Goal: Transaction & Acquisition: Purchase product/service

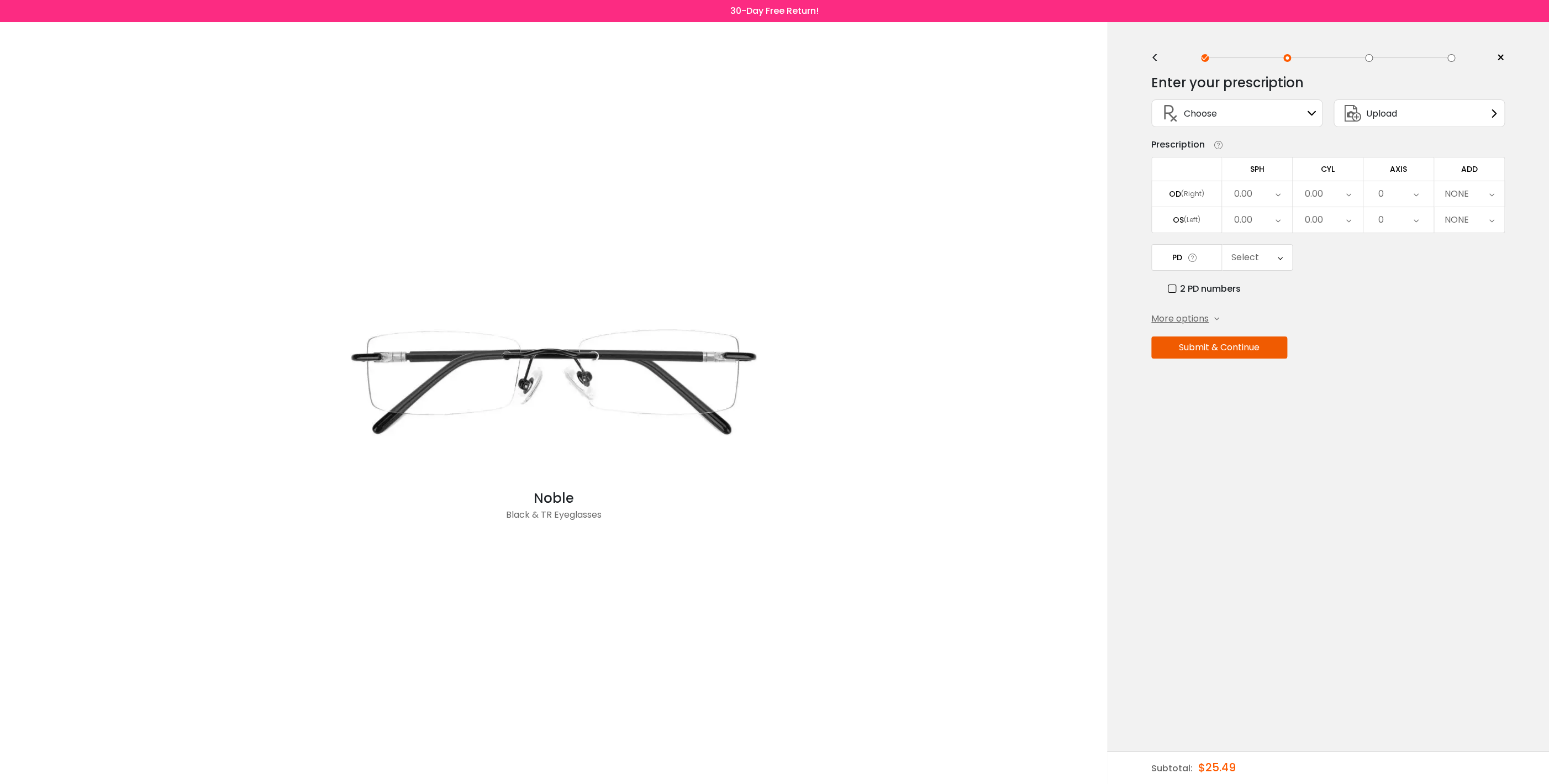
click at [1266, 200] on div "0.00" at bounding box center [1257, 194] width 70 height 25
click at [1258, 326] on li "-1.25" at bounding box center [1257, 319] width 70 height 20
click at [1280, 228] on icon at bounding box center [1278, 220] width 5 height 25
click at [1251, 328] on li "-1.50" at bounding box center [1257, 325] width 70 height 20
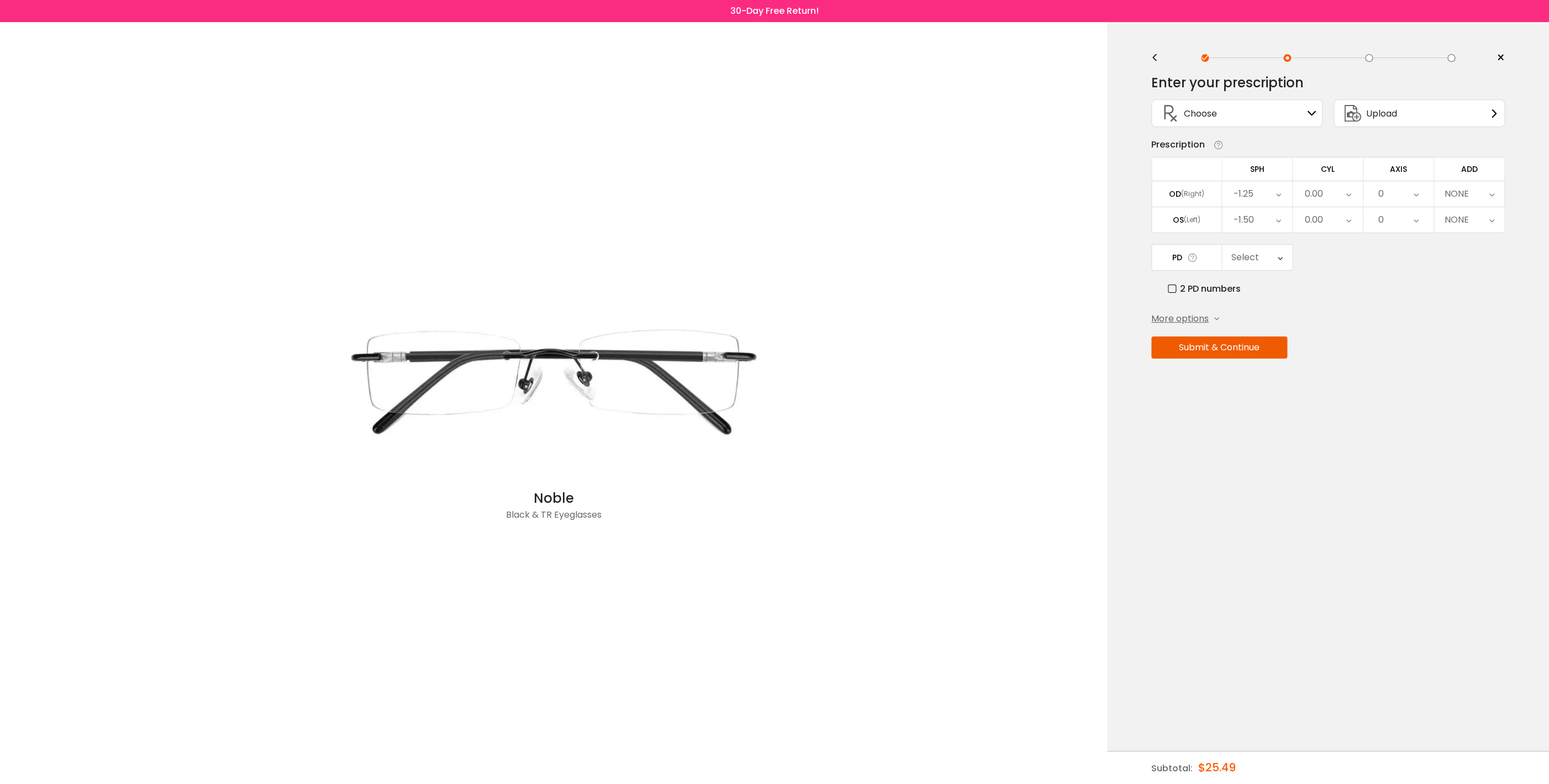
click at [1342, 201] on div "0.00" at bounding box center [1328, 194] width 70 height 25
click at [1332, 298] on li "+1.50" at bounding box center [1328, 291] width 70 height 20
click at [1350, 225] on icon at bounding box center [1349, 220] width 5 height 25
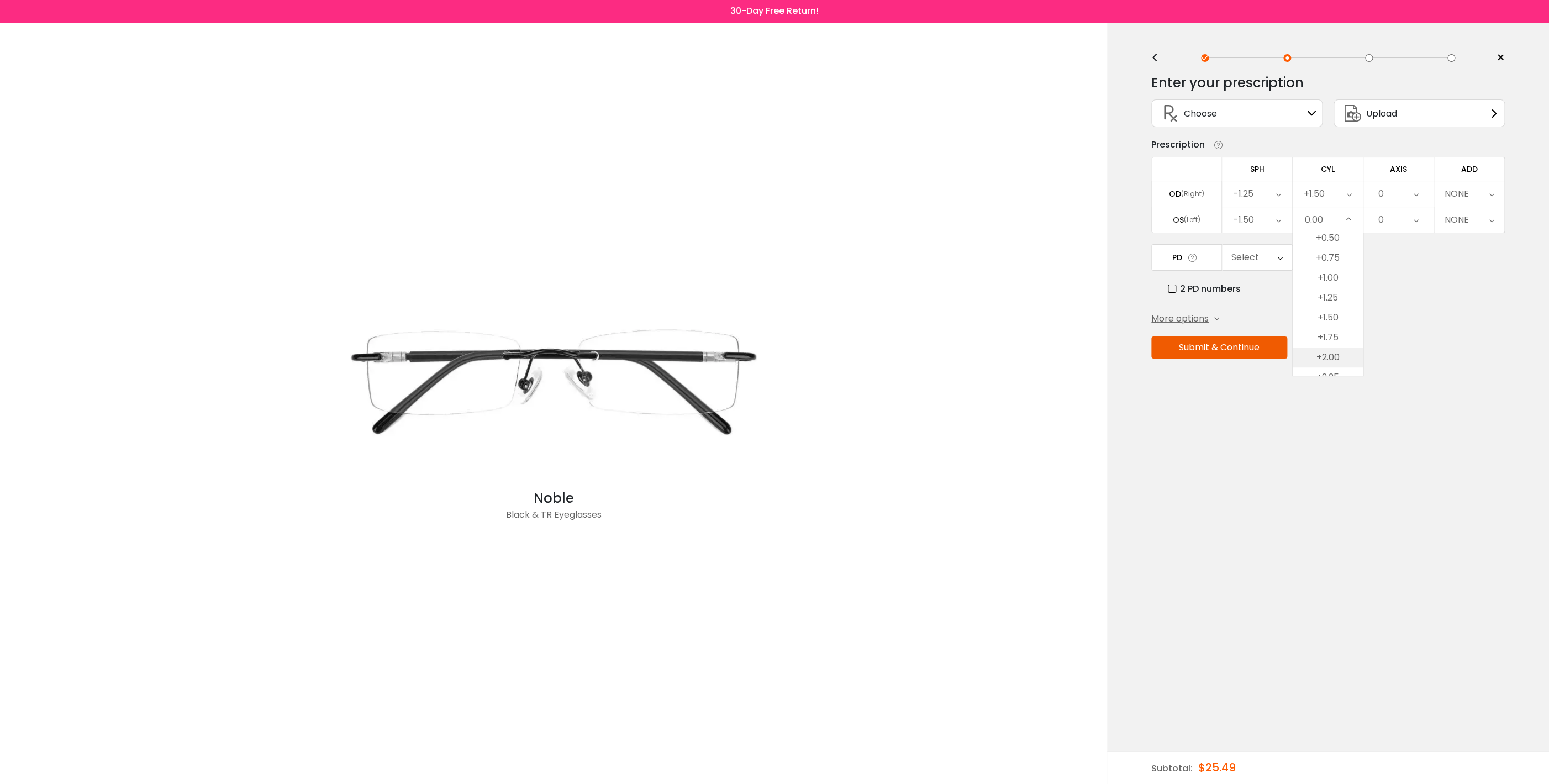
click at [1329, 366] on li "+2.00" at bounding box center [1328, 357] width 70 height 20
click at [1417, 200] on icon at bounding box center [1416, 194] width 5 height 25
click at [1402, 310] on li "70" at bounding box center [1398, 305] width 70 height 20
click at [1417, 228] on icon at bounding box center [1416, 220] width 5 height 25
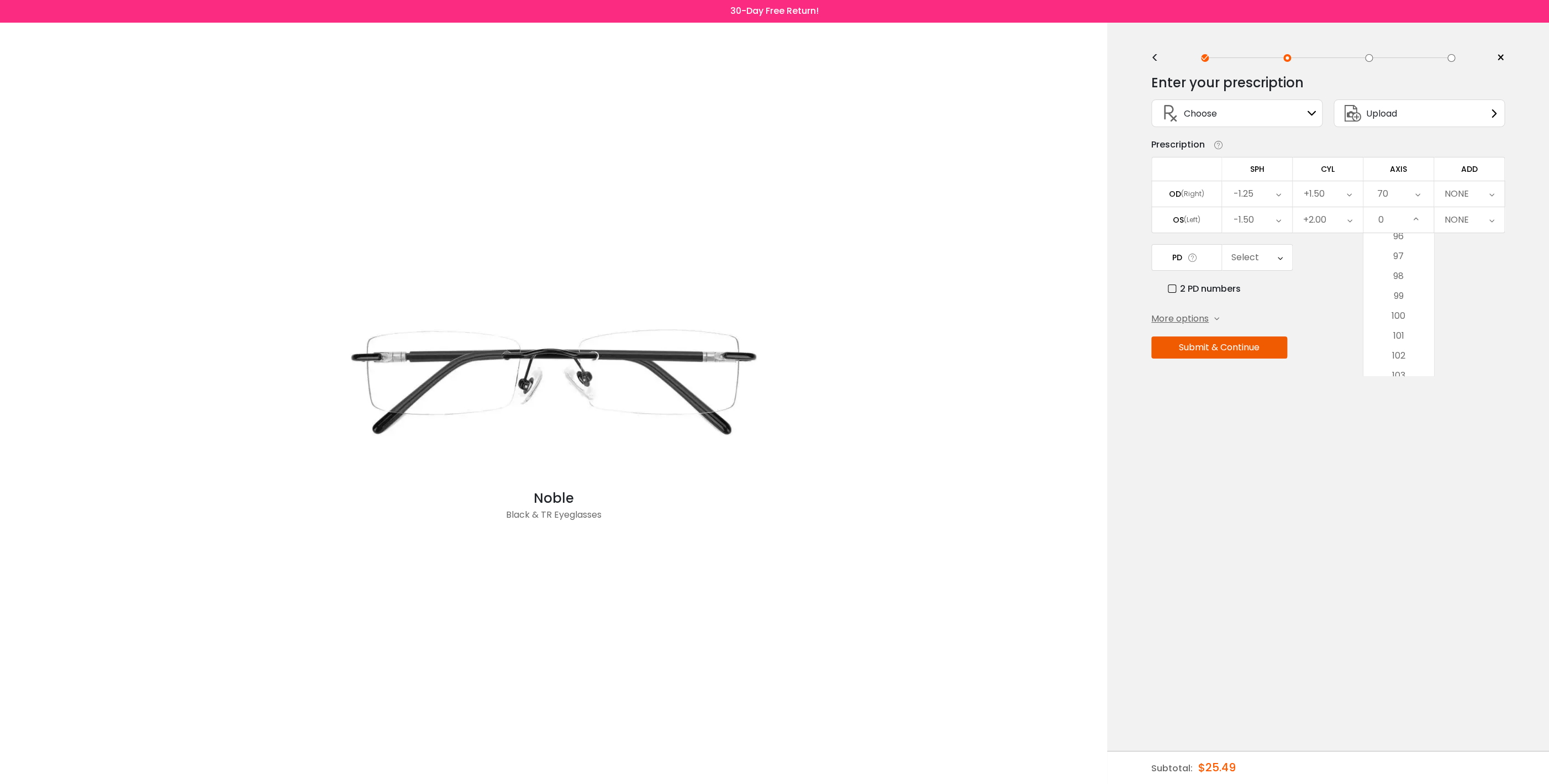
scroll to position [2017, 0]
click at [1403, 319] on li "105" at bounding box center [1398, 313] width 70 height 20
click at [1489, 198] on icon at bounding box center [1492, 194] width 5 height 25
click at [1465, 314] on li "+2.25" at bounding box center [1469, 310] width 70 height 20
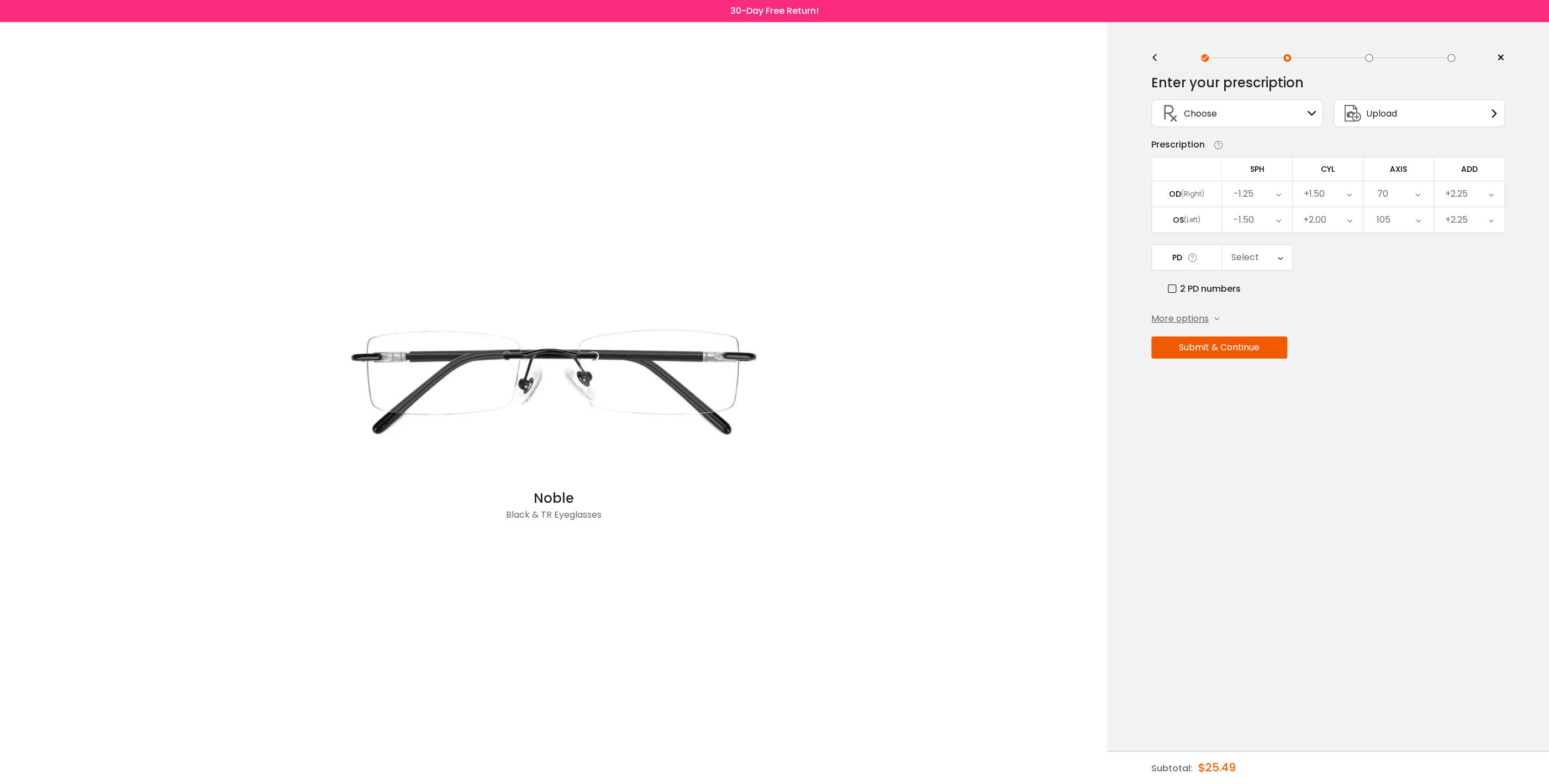
click at [1191, 263] on icon at bounding box center [1192, 257] width 11 height 11
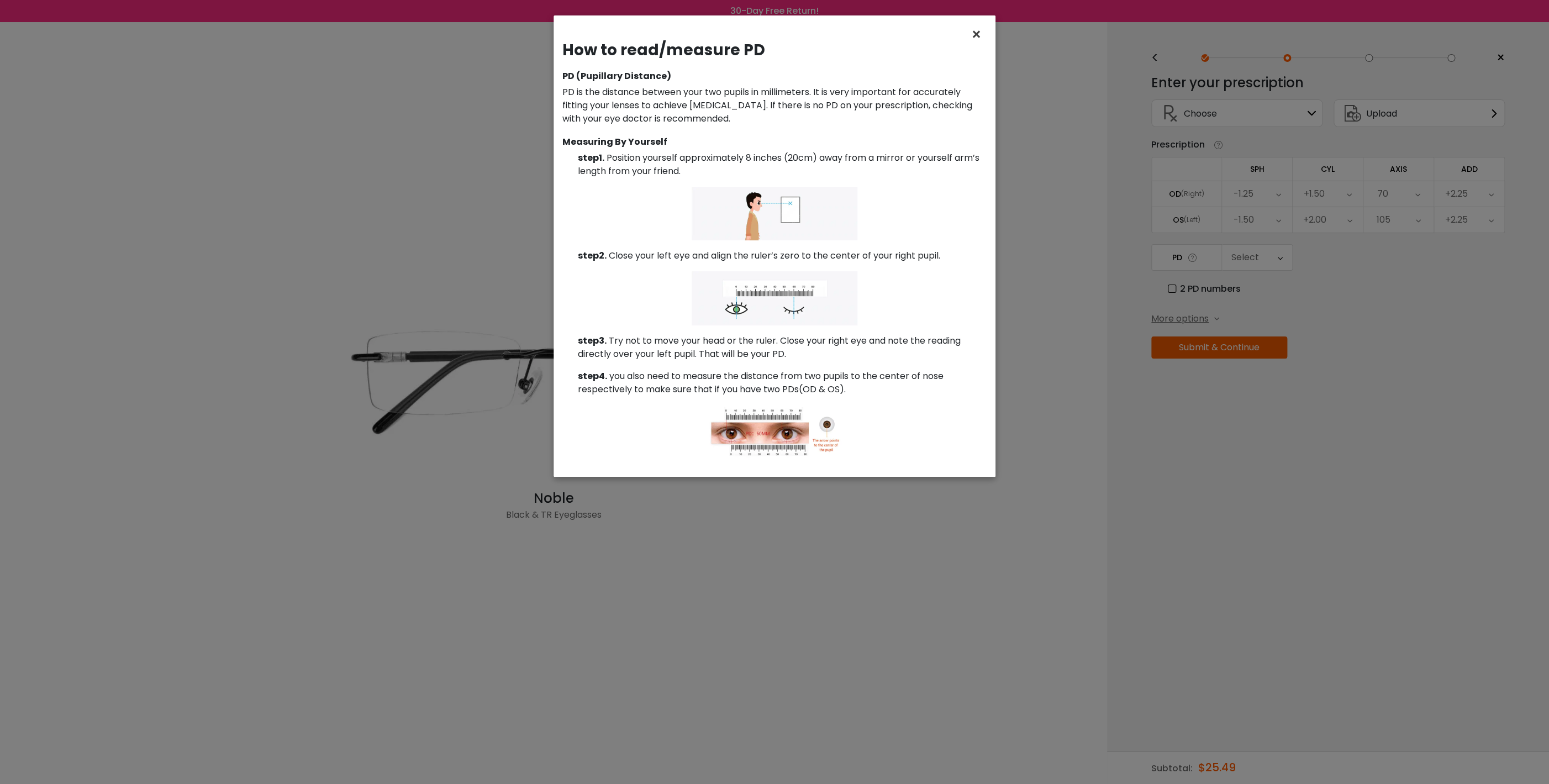
click at [976, 30] on span "×" at bounding box center [978, 35] width 16 height 24
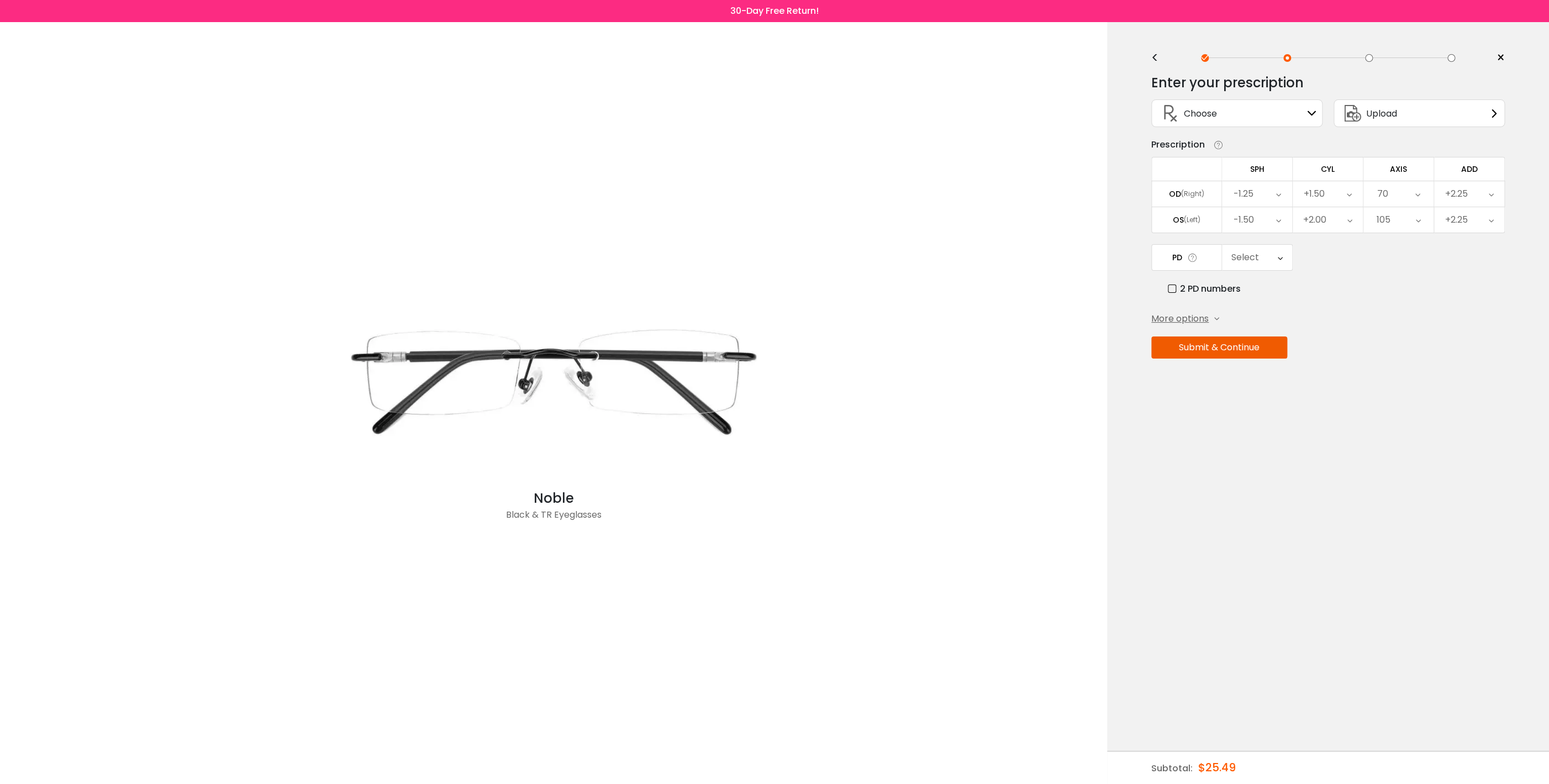
click at [1279, 267] on icon at bounding box center [1280, 257] width 5 height 25
click at [1256, 387] on li "67" at bounding box center [1257, 378] width 70 height 20
click at [1221, 352] on button "Submit & Continue" at bounding box center [1219, 347] width 136 height 22
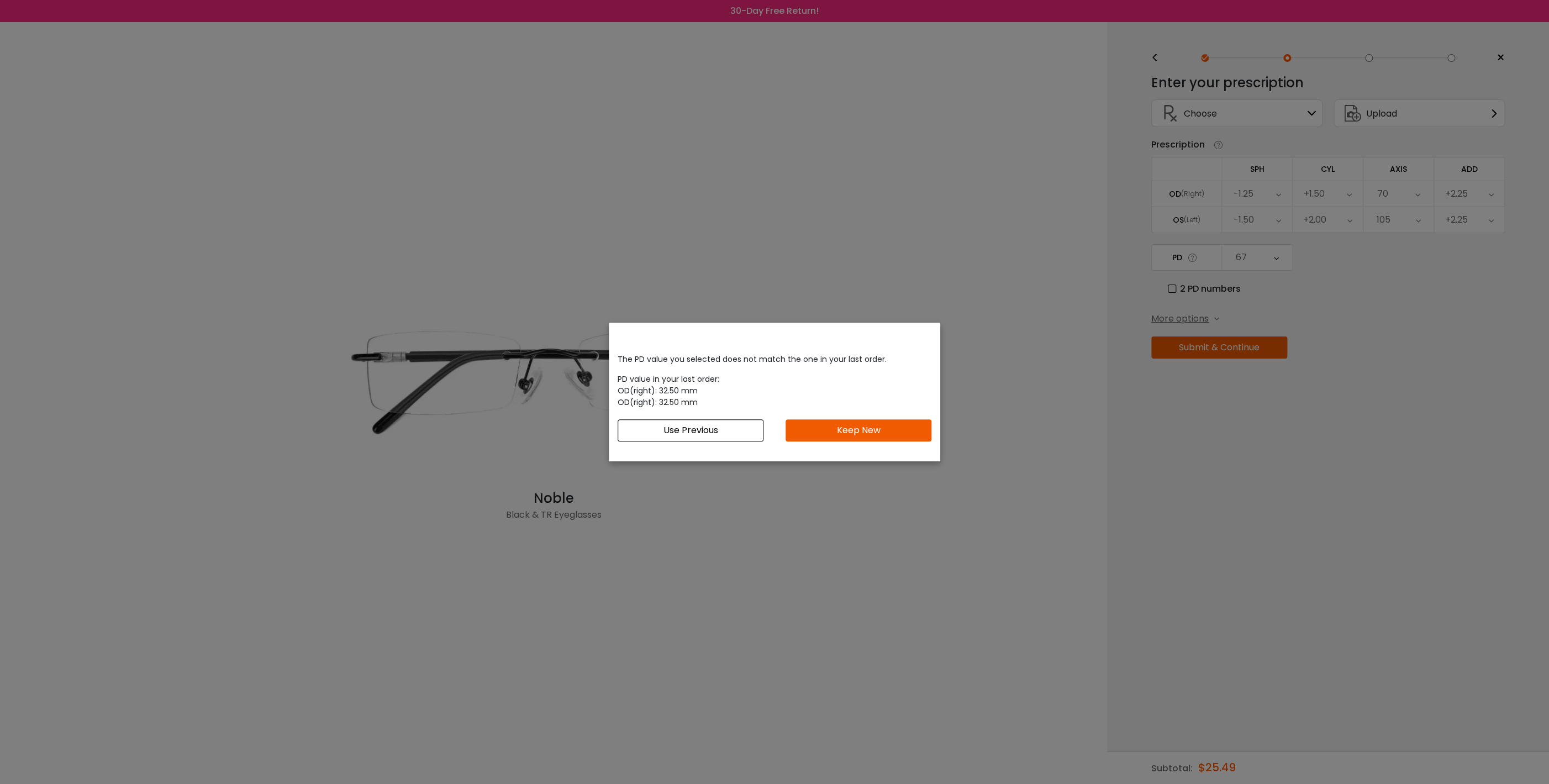
click at [1172, 295] on div "The PD value you selected does not match the one in your last order. PD value i…" at bounding box center [775, 392] width 1549 height 784
click at [697, 435] on button "Use Previous" at bounding box center [690, 430] width 146 height 22
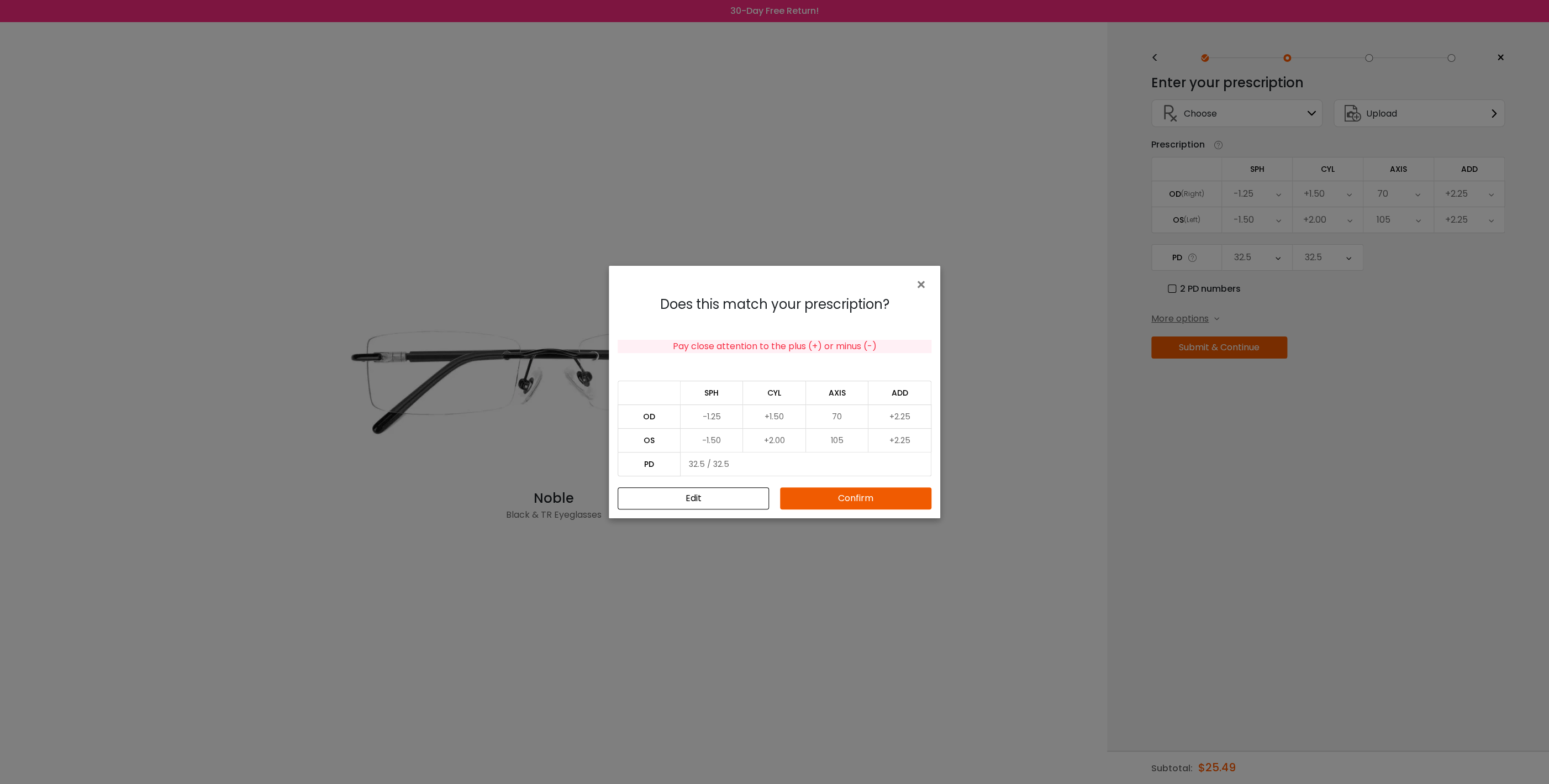
click at [841, 495] on button "Confirm" at bounding box center [856, 498] width 152 height 22
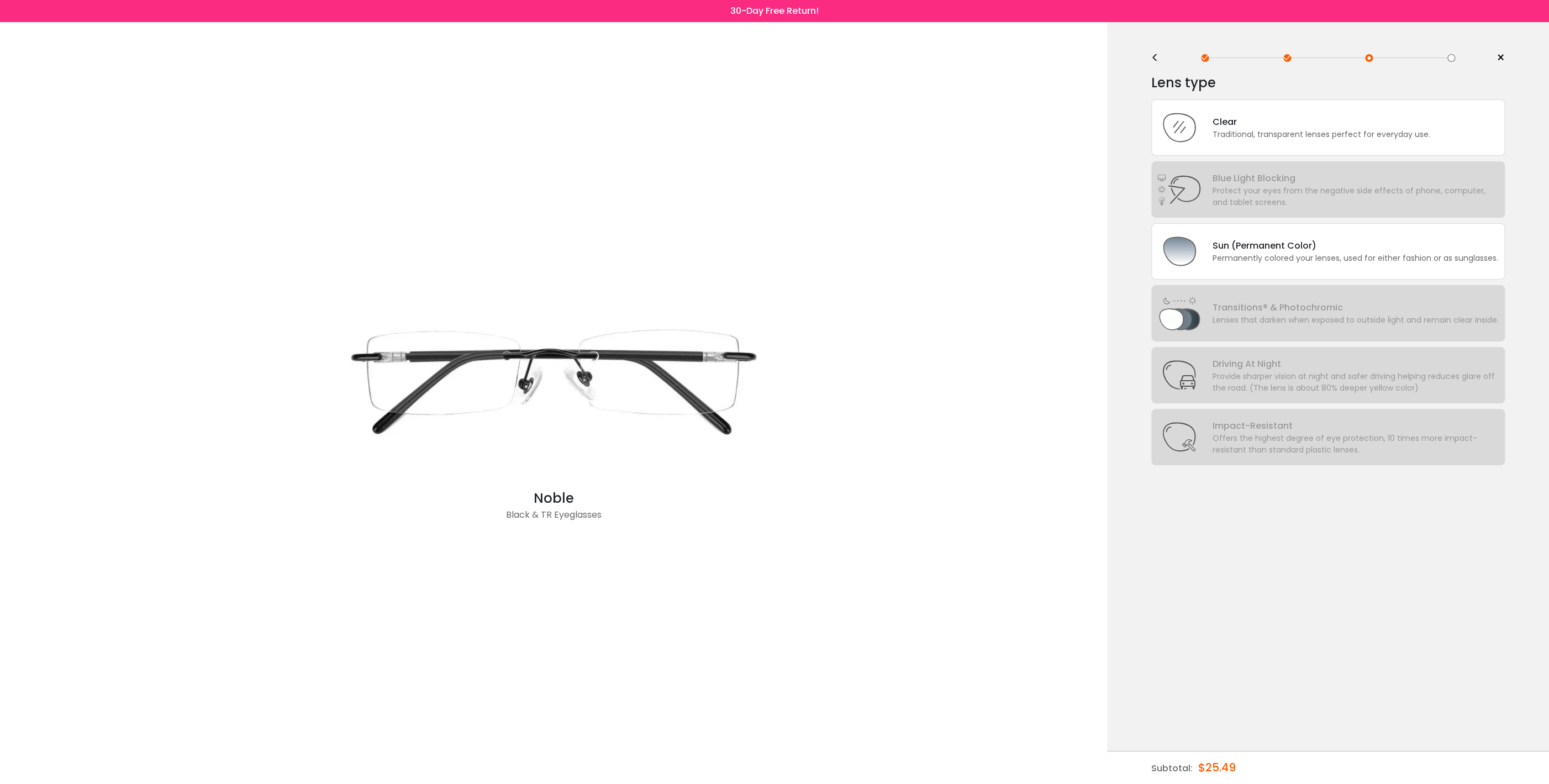
click at [1156, 55] on div "<" at bounding box center [1160, 58] width 17 height 9
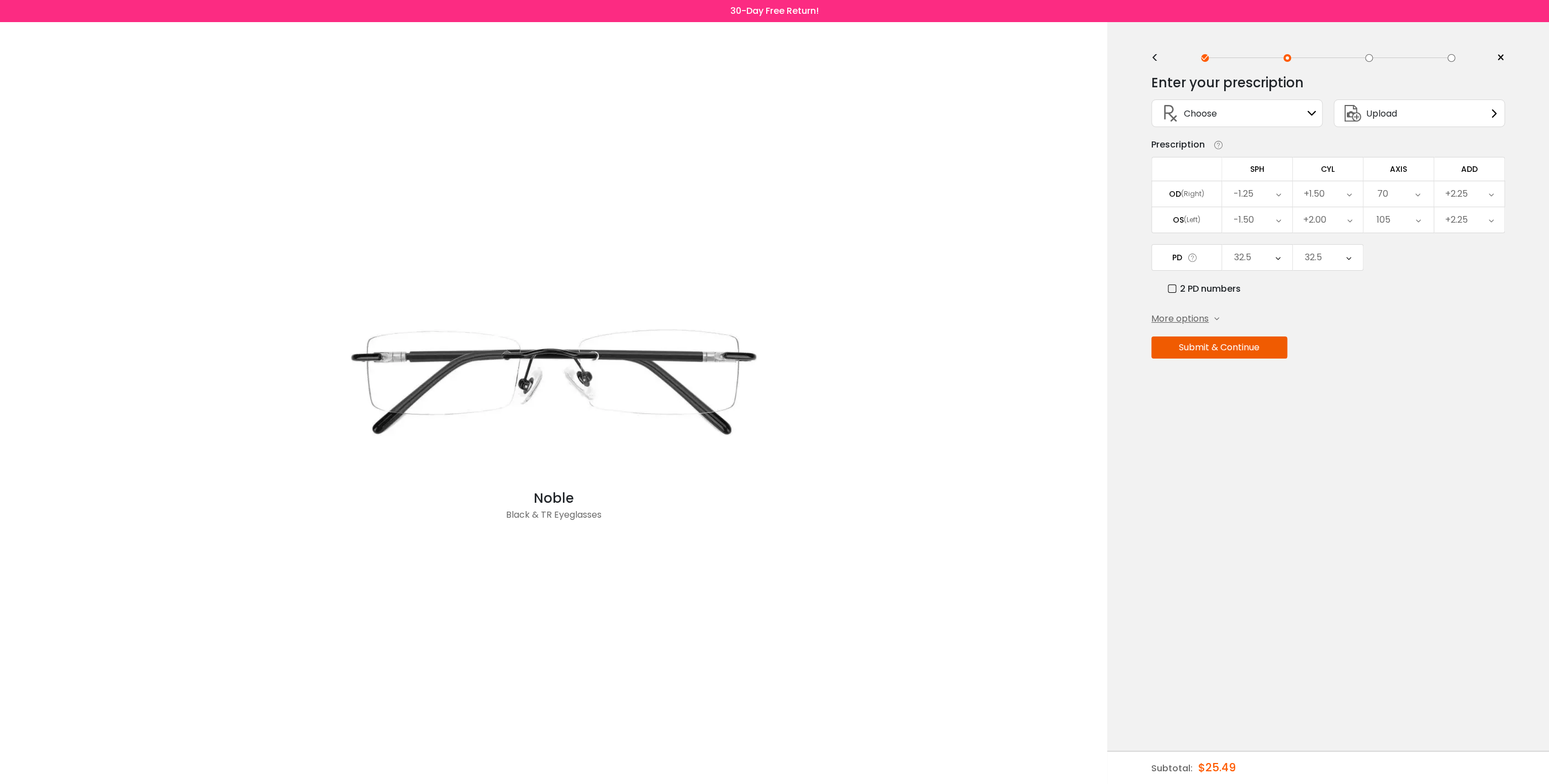
click at [1240, 355] on button "Submit & Continue" at bounding box center [1219, 347] width 136 height 22
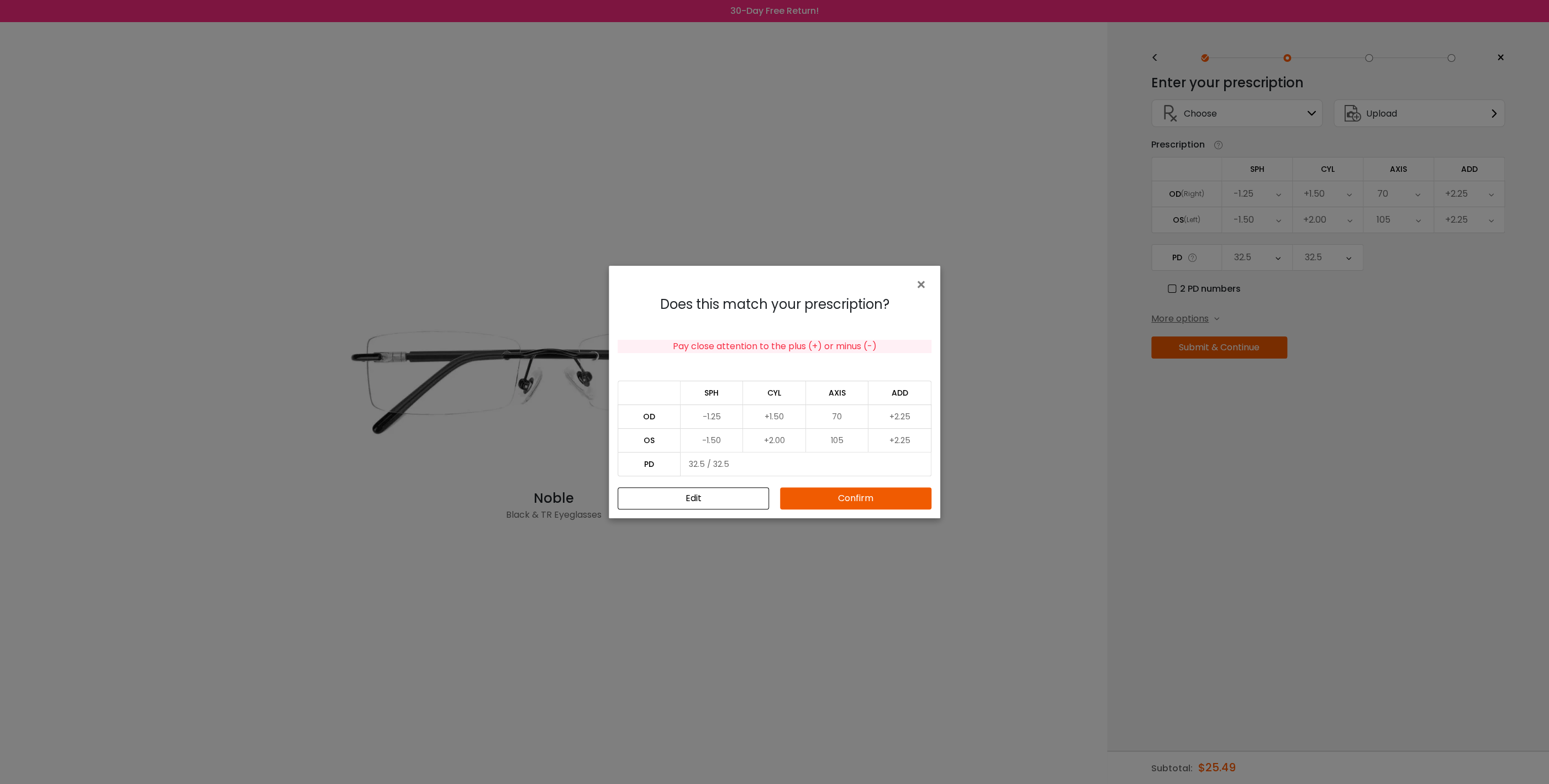
click at [859, 500] on button "Confirm" at bounding box center [856, 498] width 152 height 22
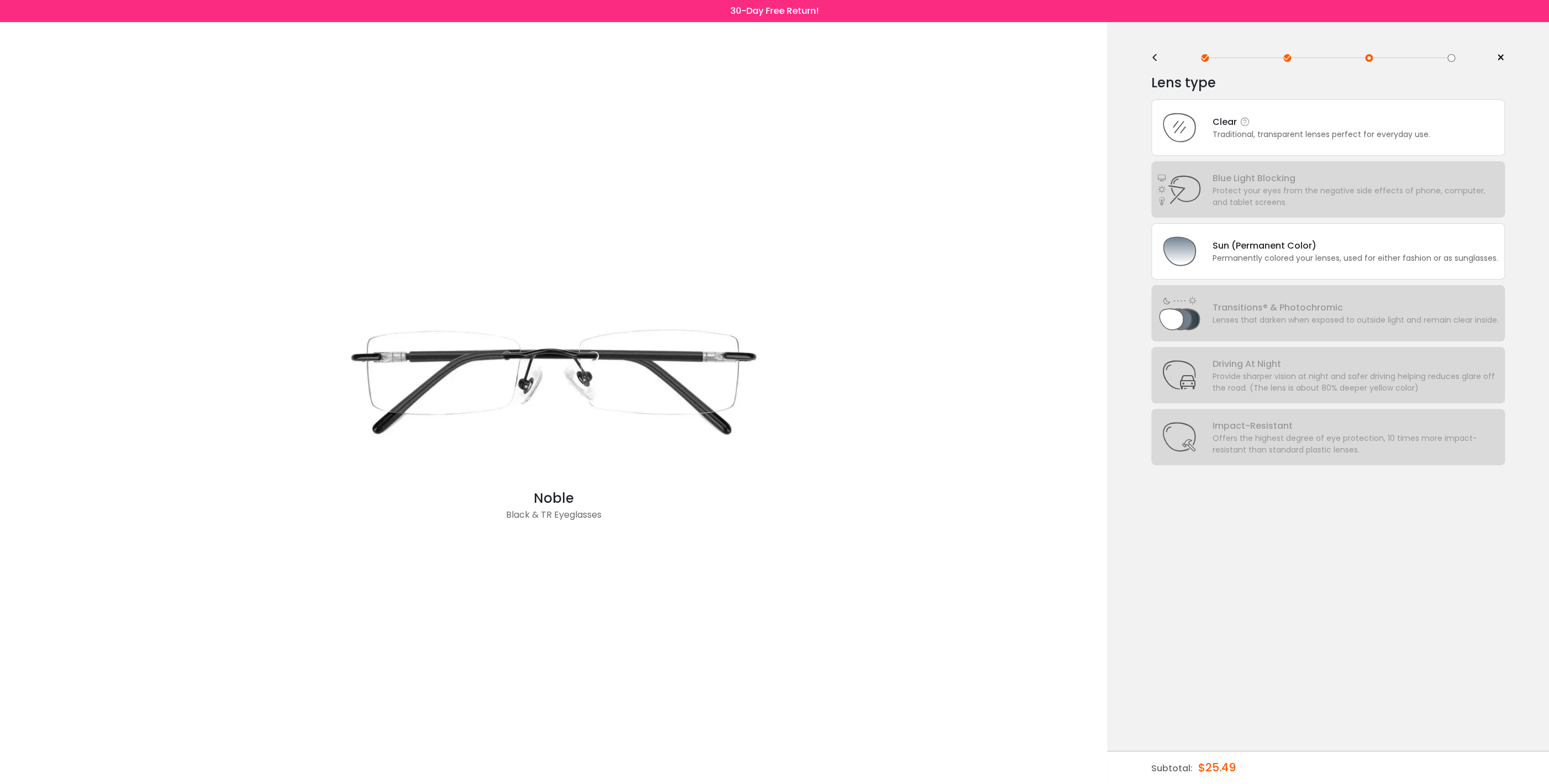
click at [1281, 131] on div "Traditional, transparent lenses perfect for everyday use." at bounding box center [1322, 134] width 218 height 11
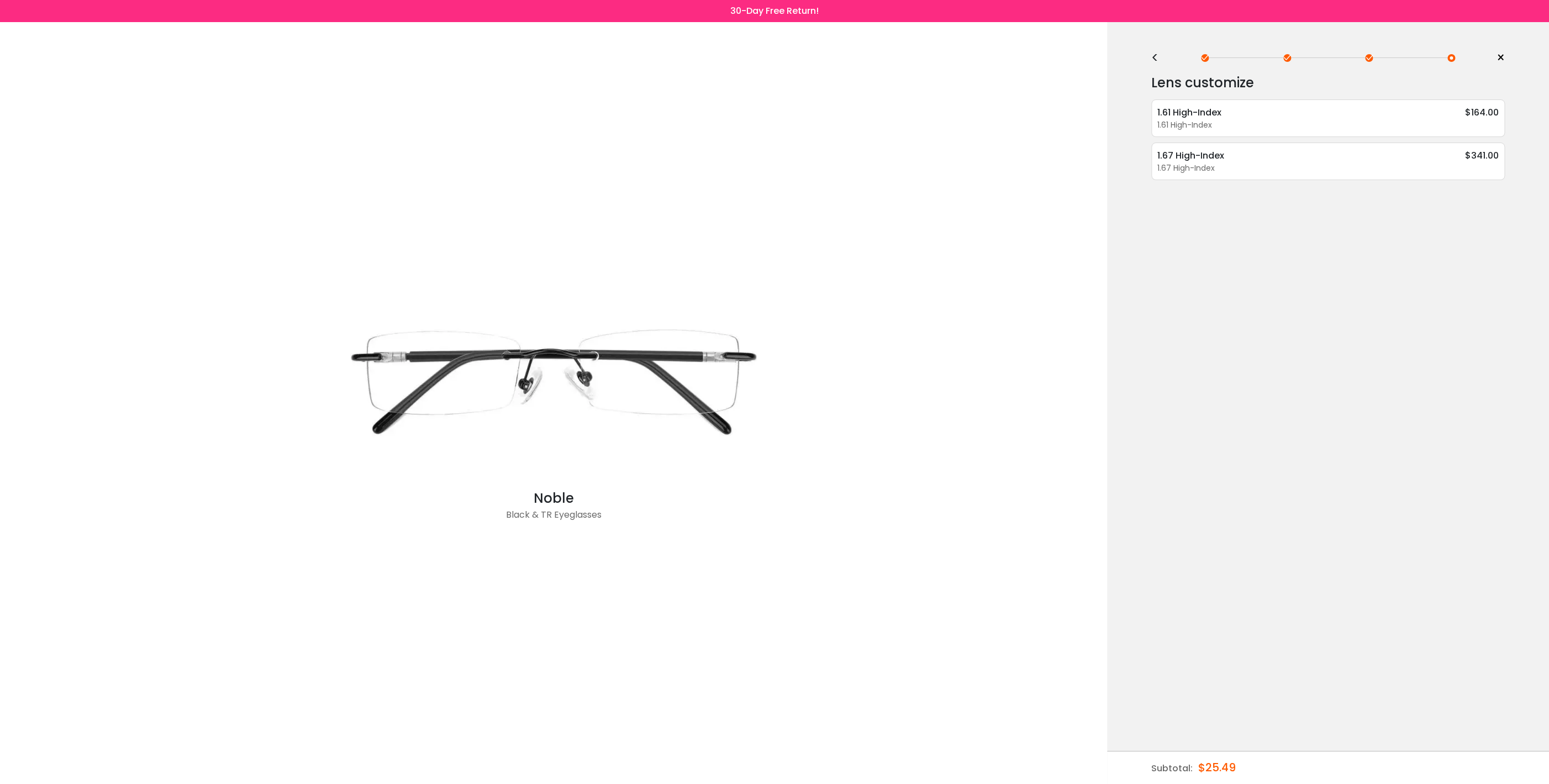
click at [1450, 56] on div at bounding box center [1451, 58] width 8 height 8
click at [793, 558] on div "Noble Black & TR Eyeglasses" at bounding box center [553, 403] width 1096 height 762
click at [1452, 57] on div at bounding box center [1451, 58] width 8 height 8
click at [1372, 59] on div at bounding box center [1369, 58] width 8 height 8
click at [1503, 59] on span "×" at bounding box center [1501, 58] width 8 height 17
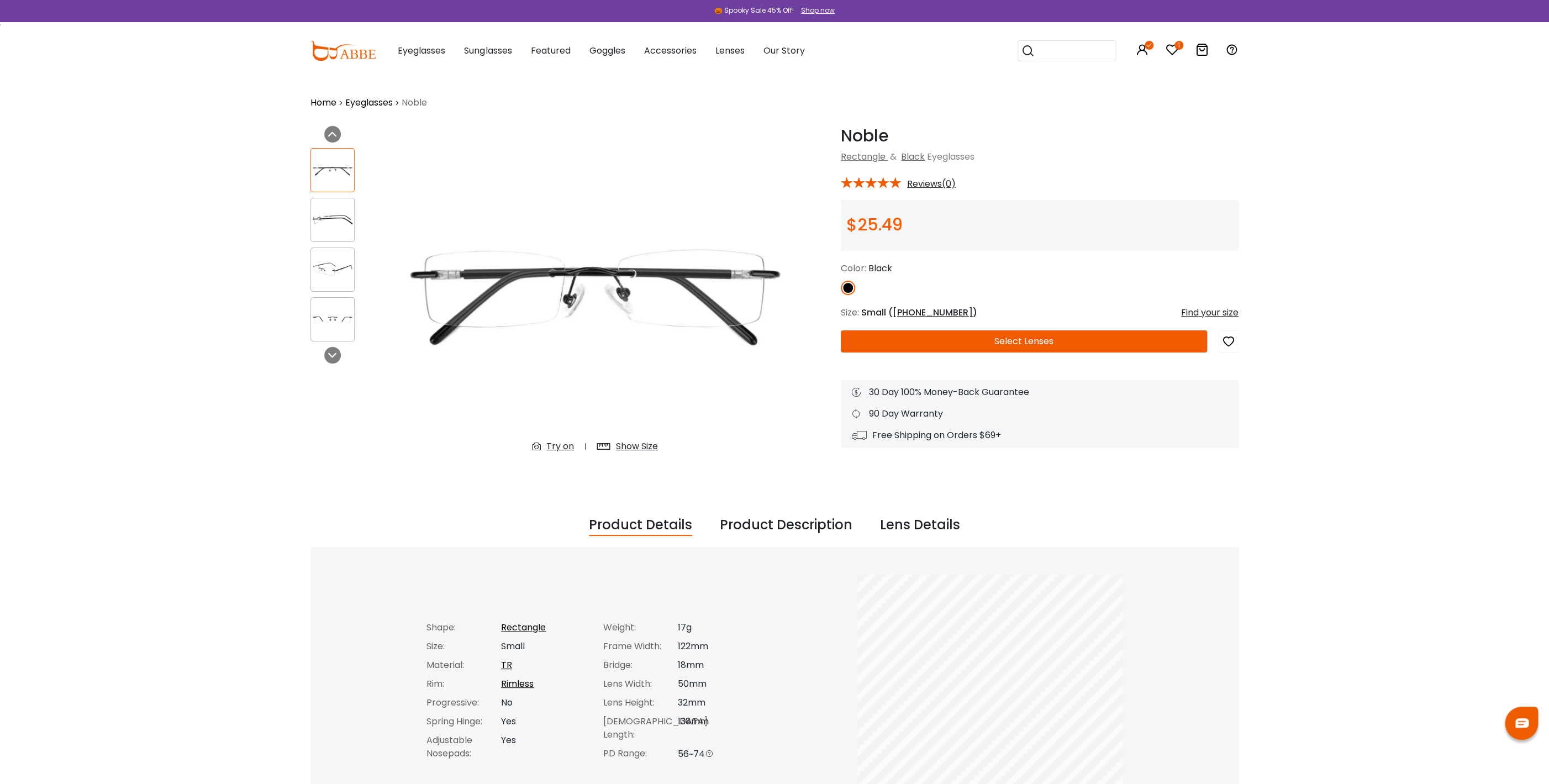
click at [1089, 337] on button "Select Lenses" at bounding box center [1023, 341] width 366 height 22
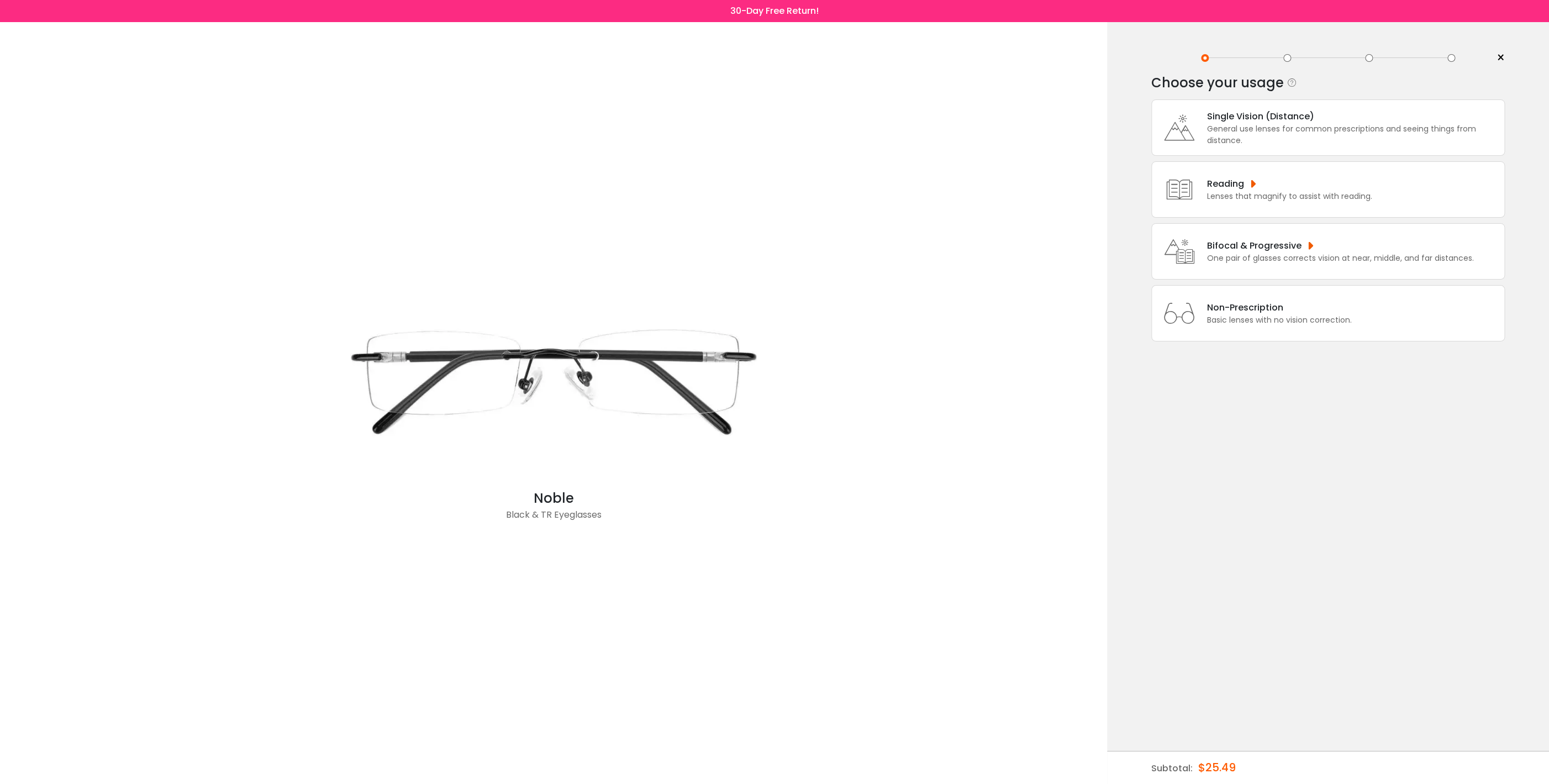
click at [1238, 248] on div "Bifocal & Progressive" at bounding box center [1340, 245] width 267 height 14
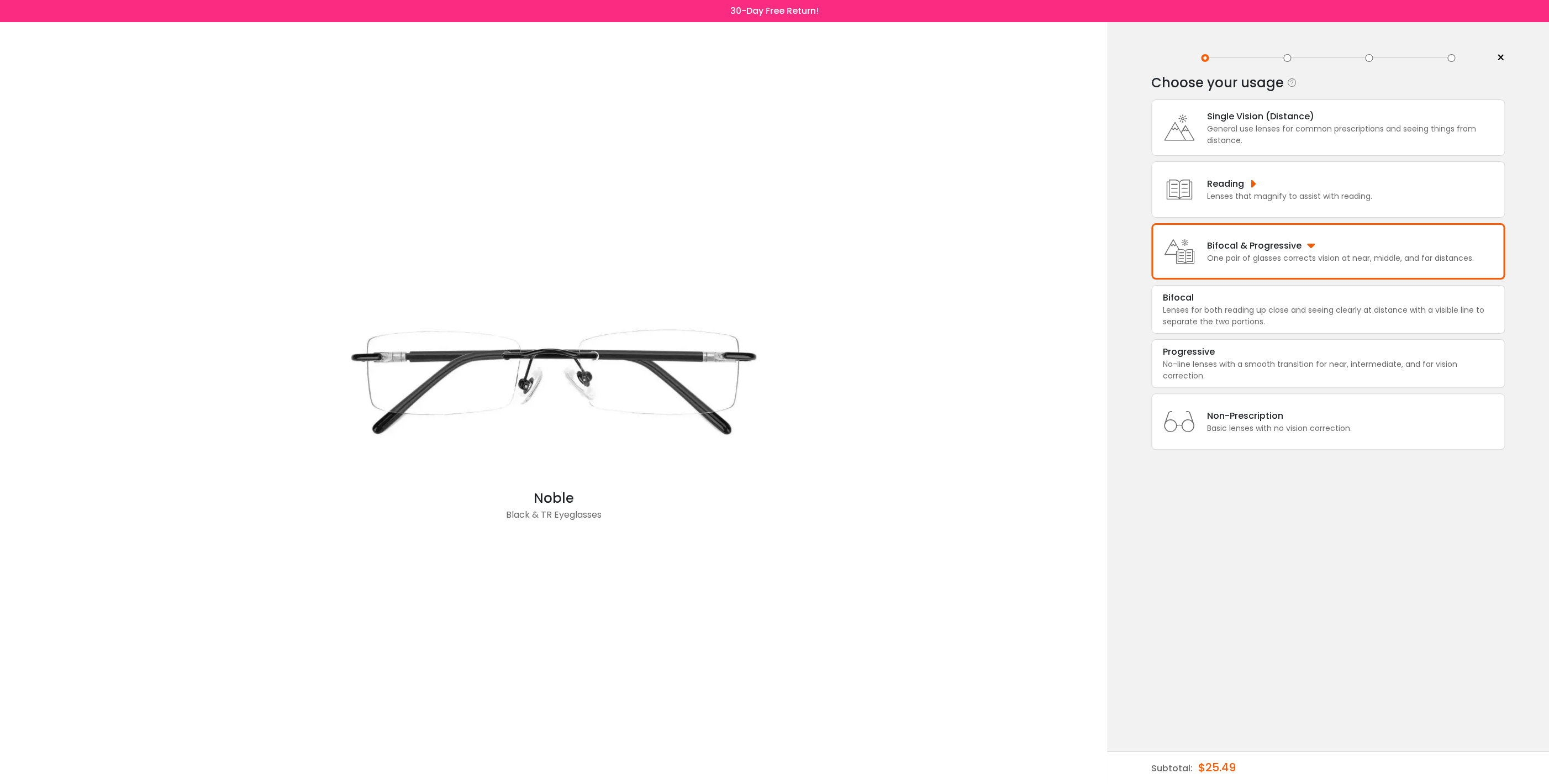
click at [1282, 253] on div "Bifocal & Progressive" at bounding box center [1340, 245] width 267 height 14
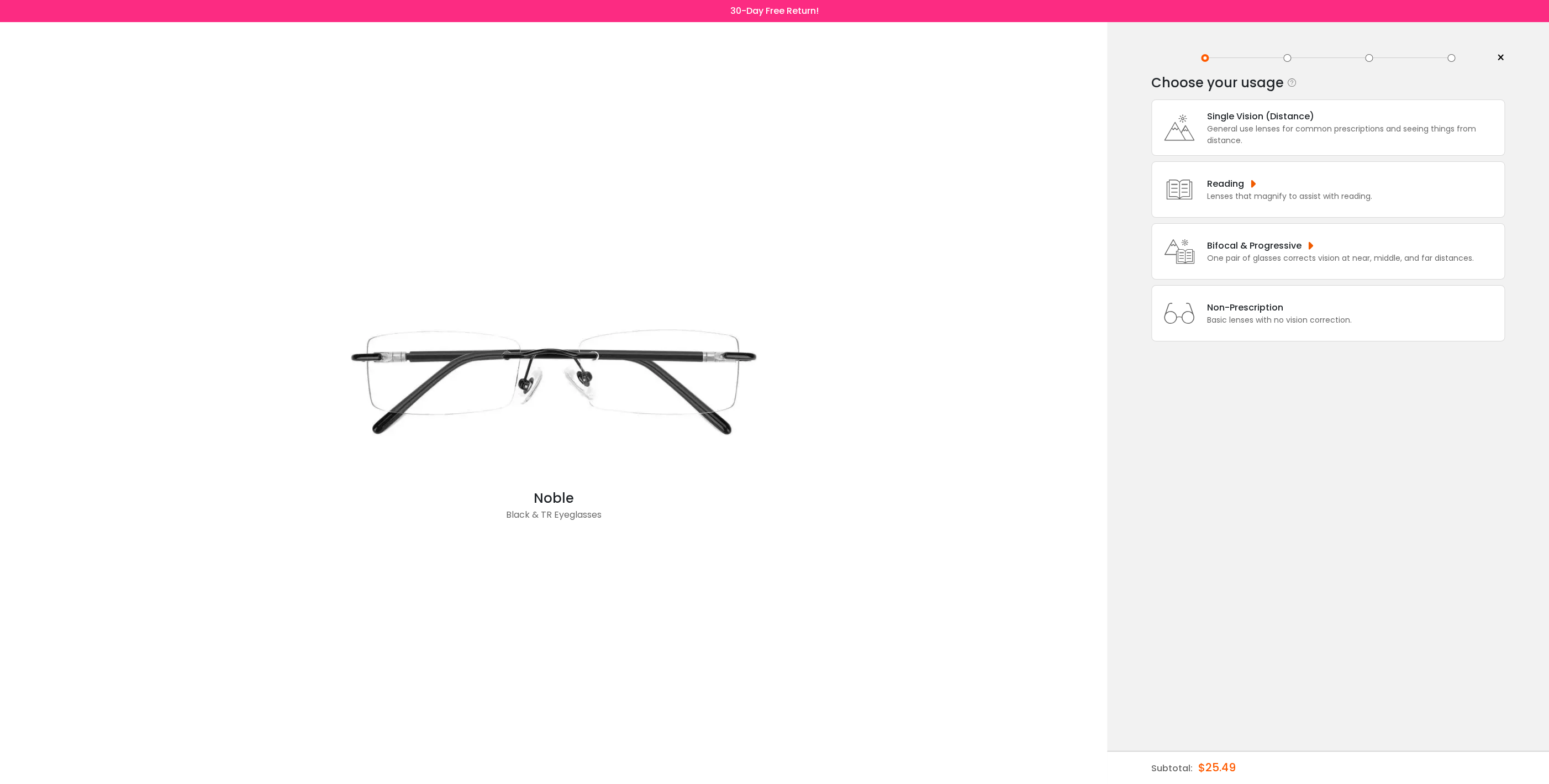
click at [1218, 247] on div "Bifocal & Progressive" at bounding box center [1340, 245] width 267 height 14
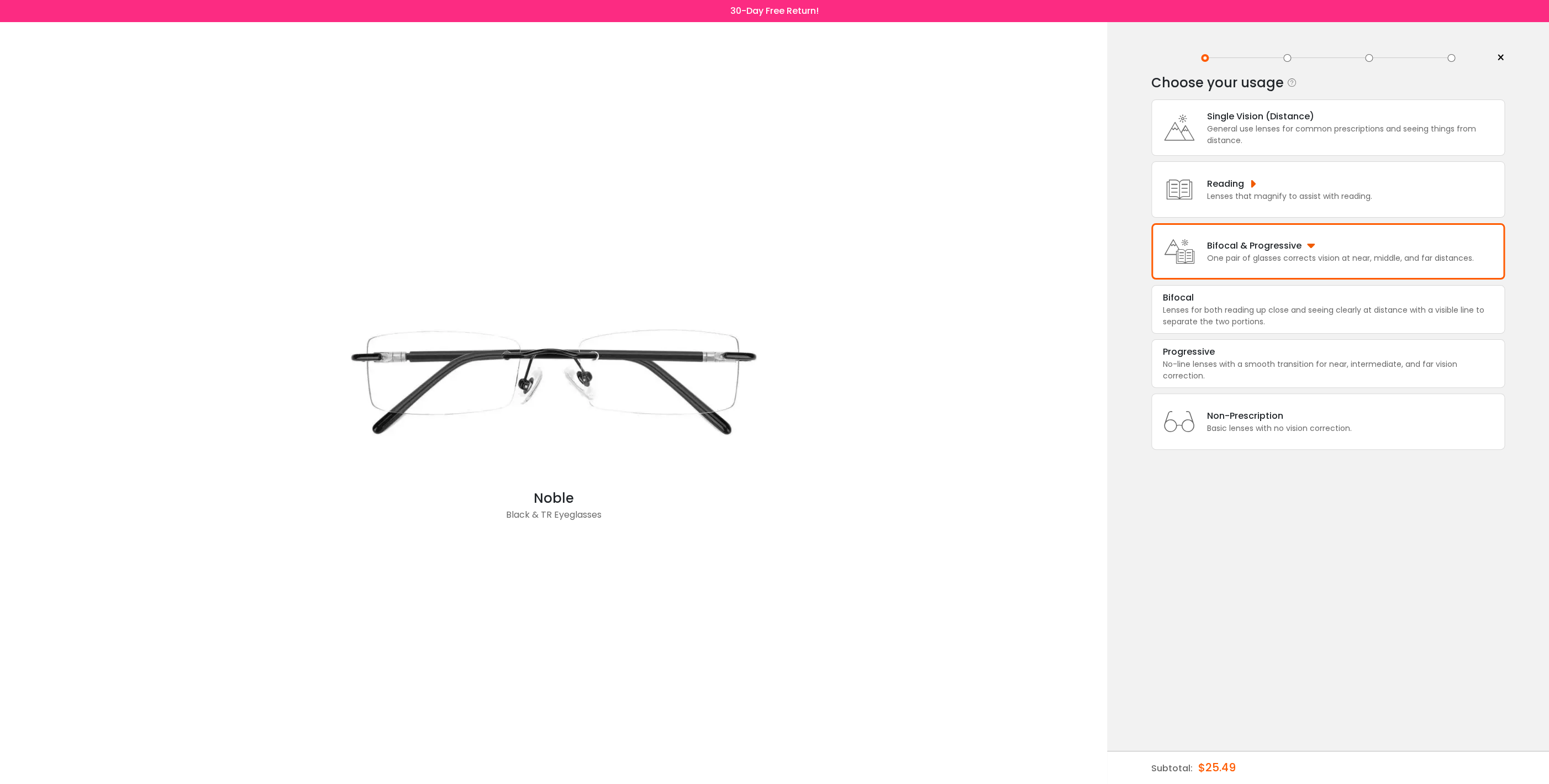
click at [1501, 57] on span "×" at bounding box center [1501, 58] width 8 height 17
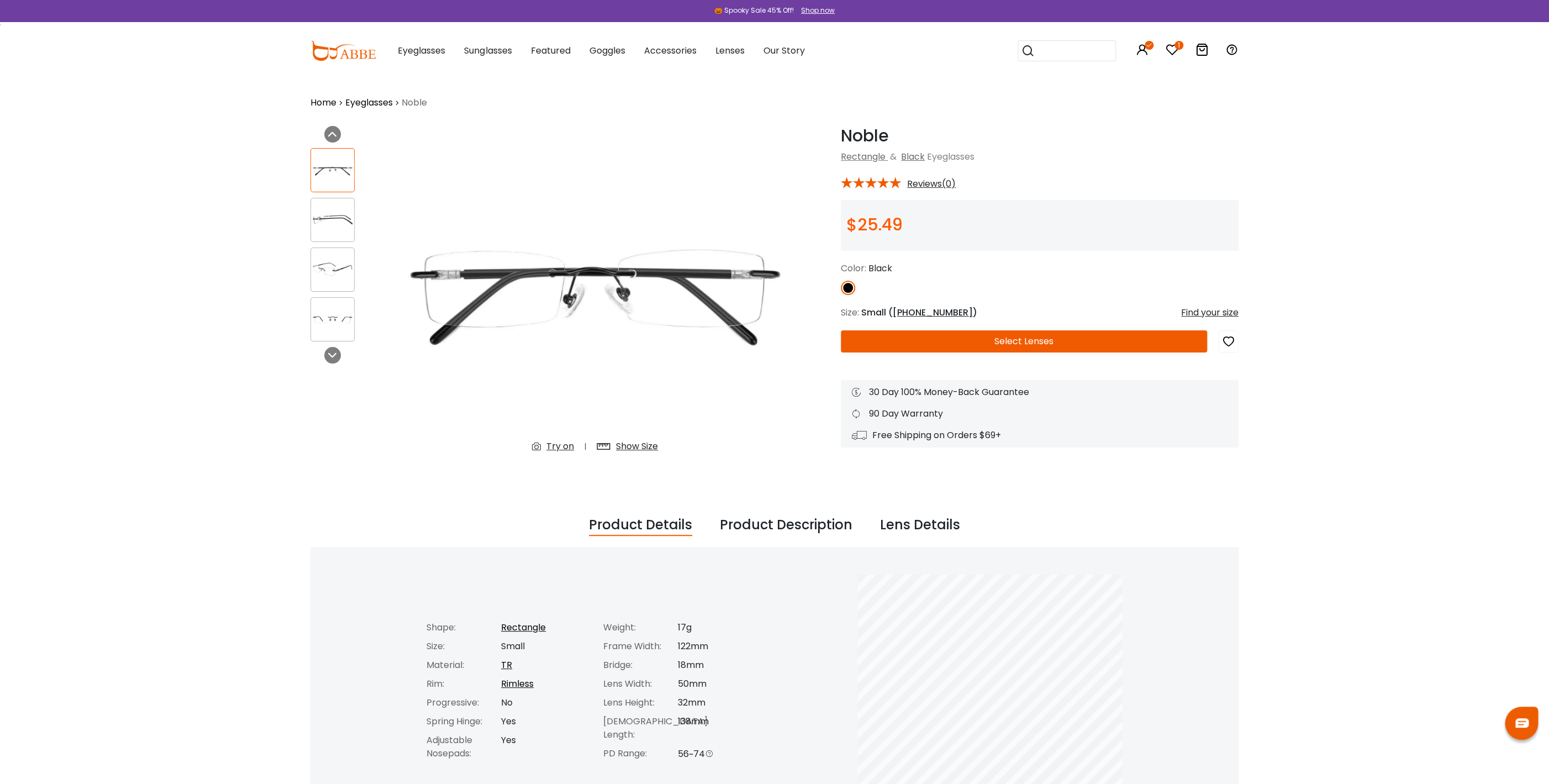
click at [1043, 344] on button "Select Lenses" at bounding box center [1023, 341] width 366 height 22
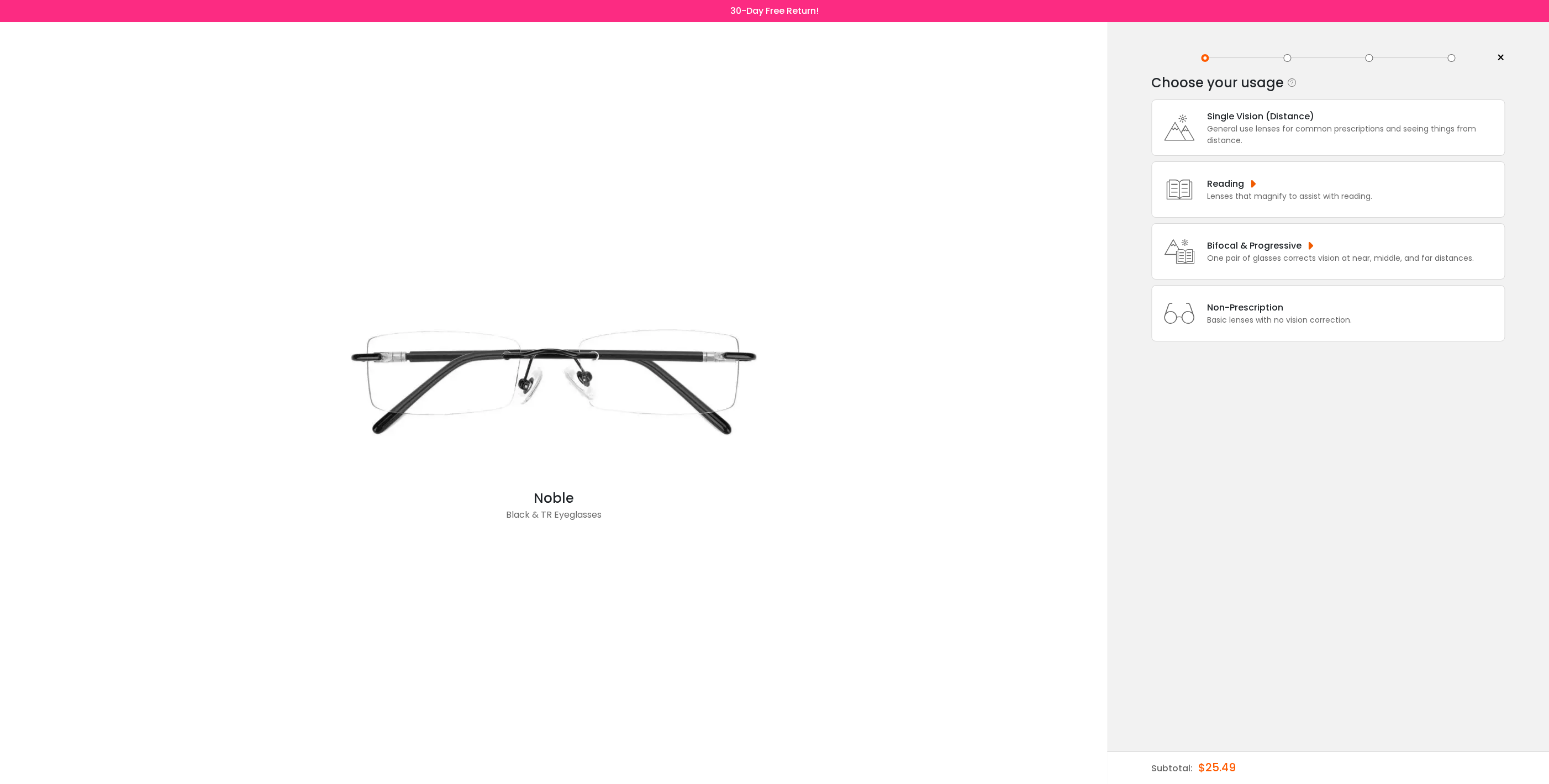
click at [1186, 255] on icon at bounding box center [1179, 251] width 44 height 44
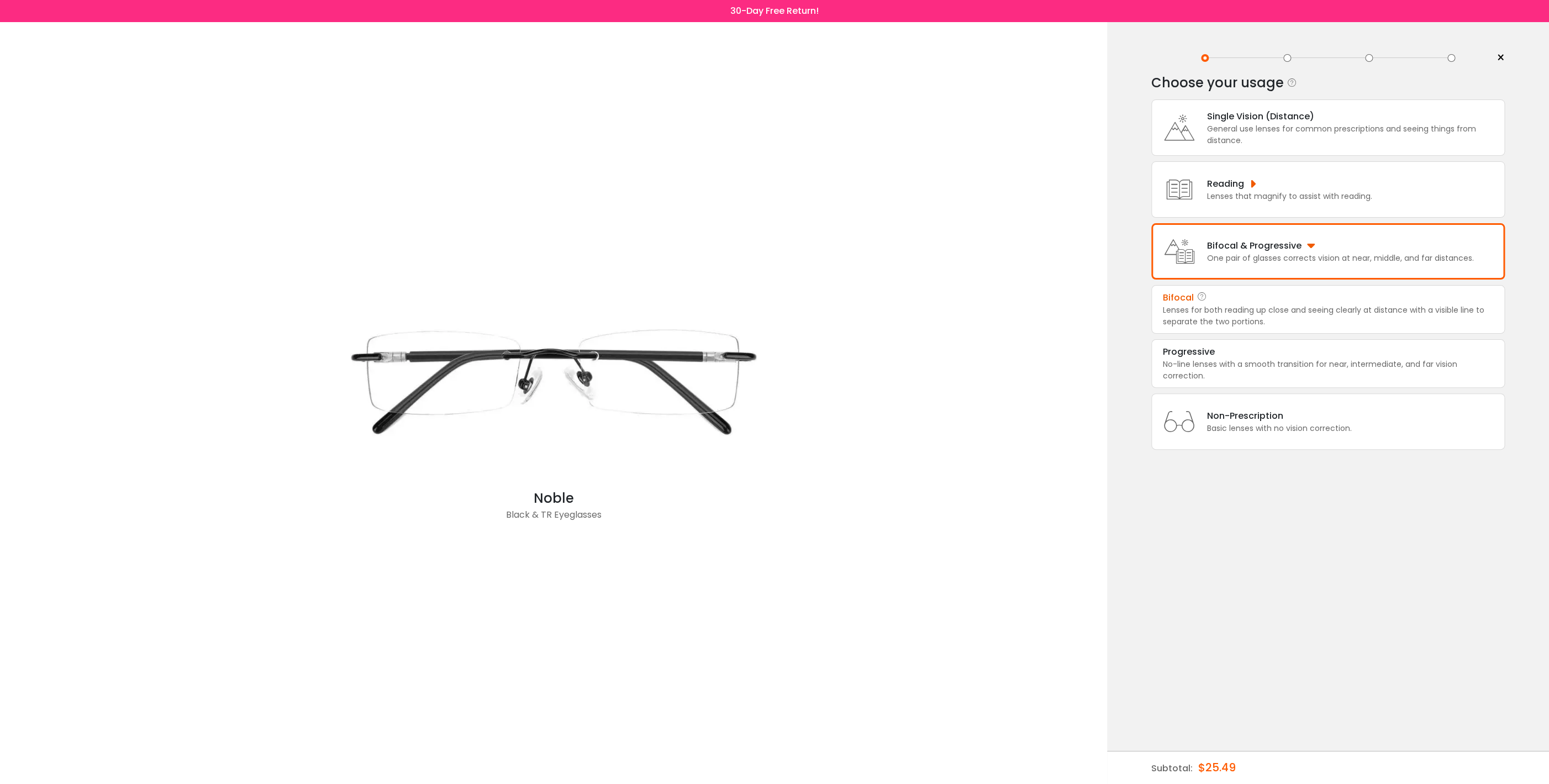
click at [1274, 311] on div "Lenses for both reading up close and seeing clearly at distance with a visible …" at bounding box center [1328, 316] width 330 height 23
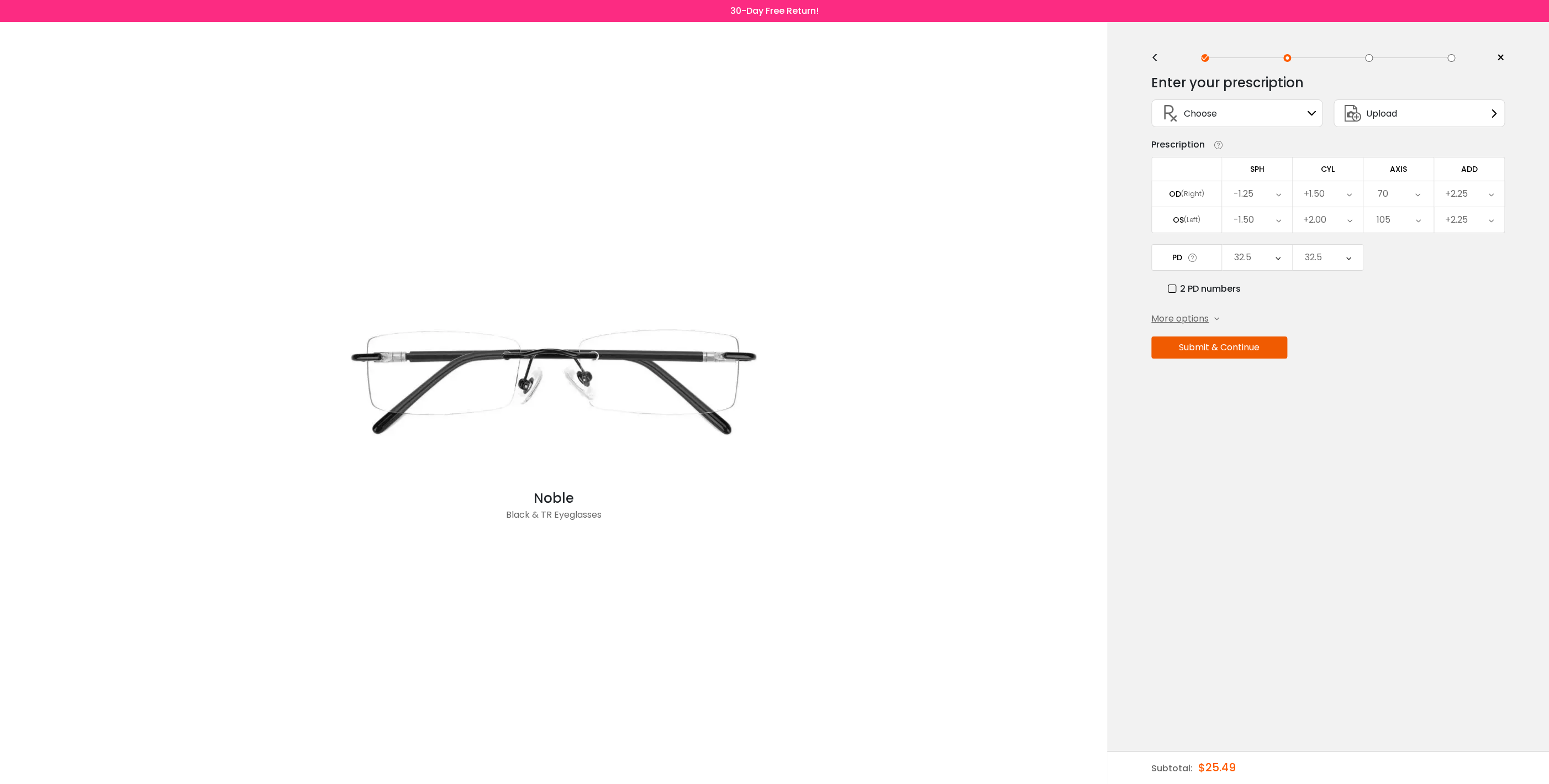
click at [1232, 356] on button "Submit & Continue" at bounding box center [1219, 347] width 136 height 22
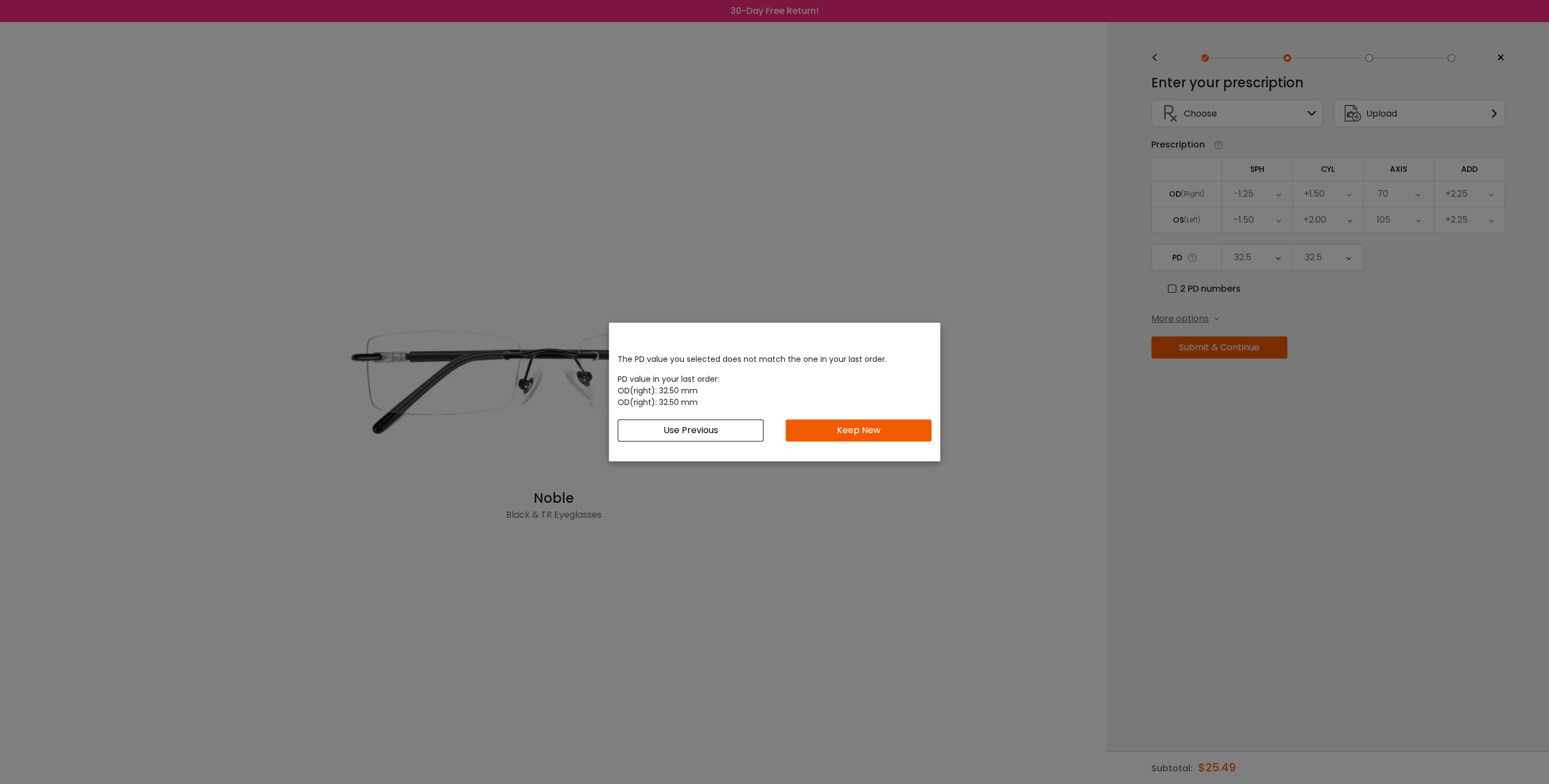
click at [696, 432] on button "Use Previous" at bounding box center [690, 430] width 146 height 22
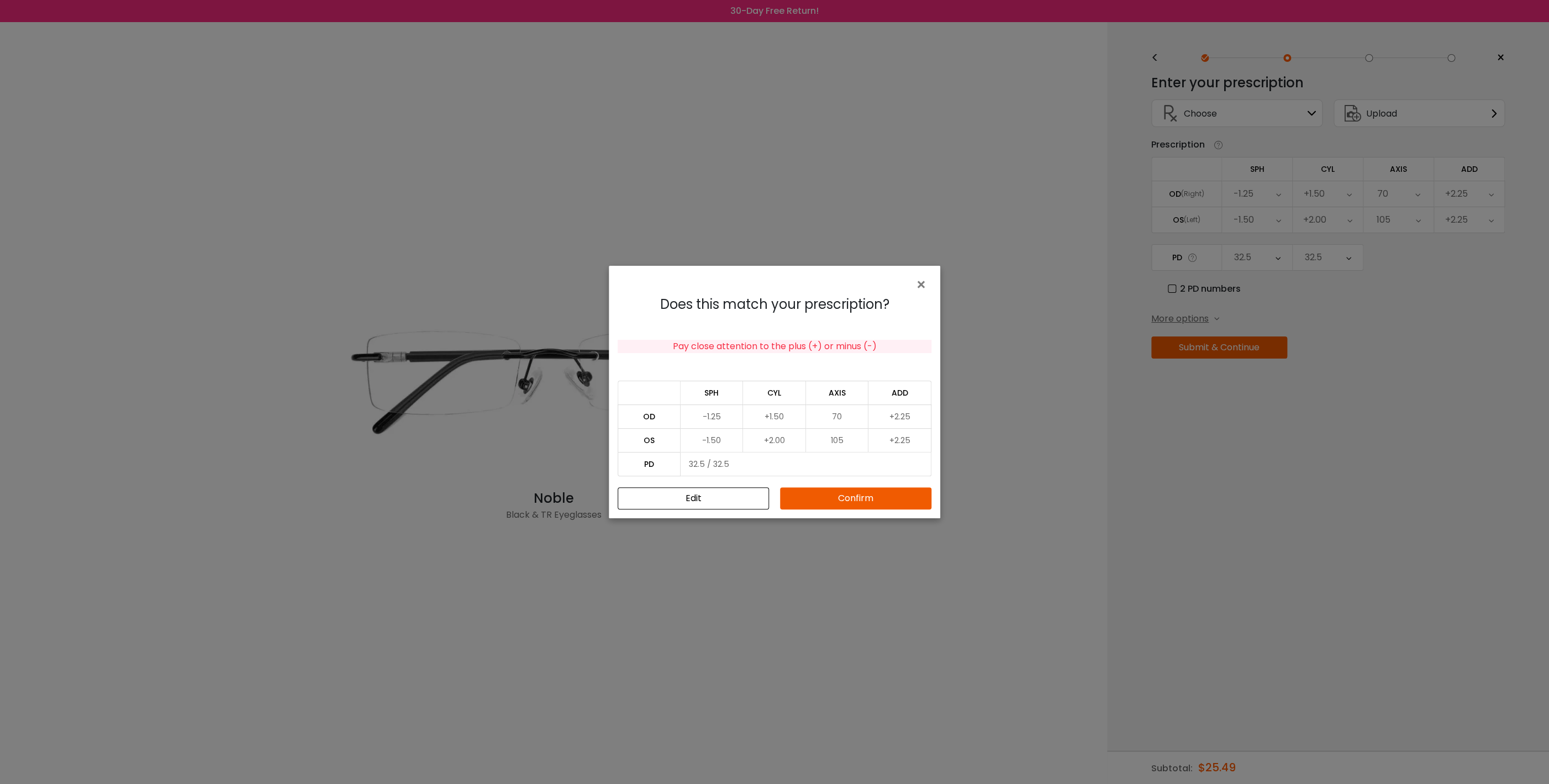
click at [867, 500] on button "Confirm" at bounding box center [856, 498] width 152 height 22
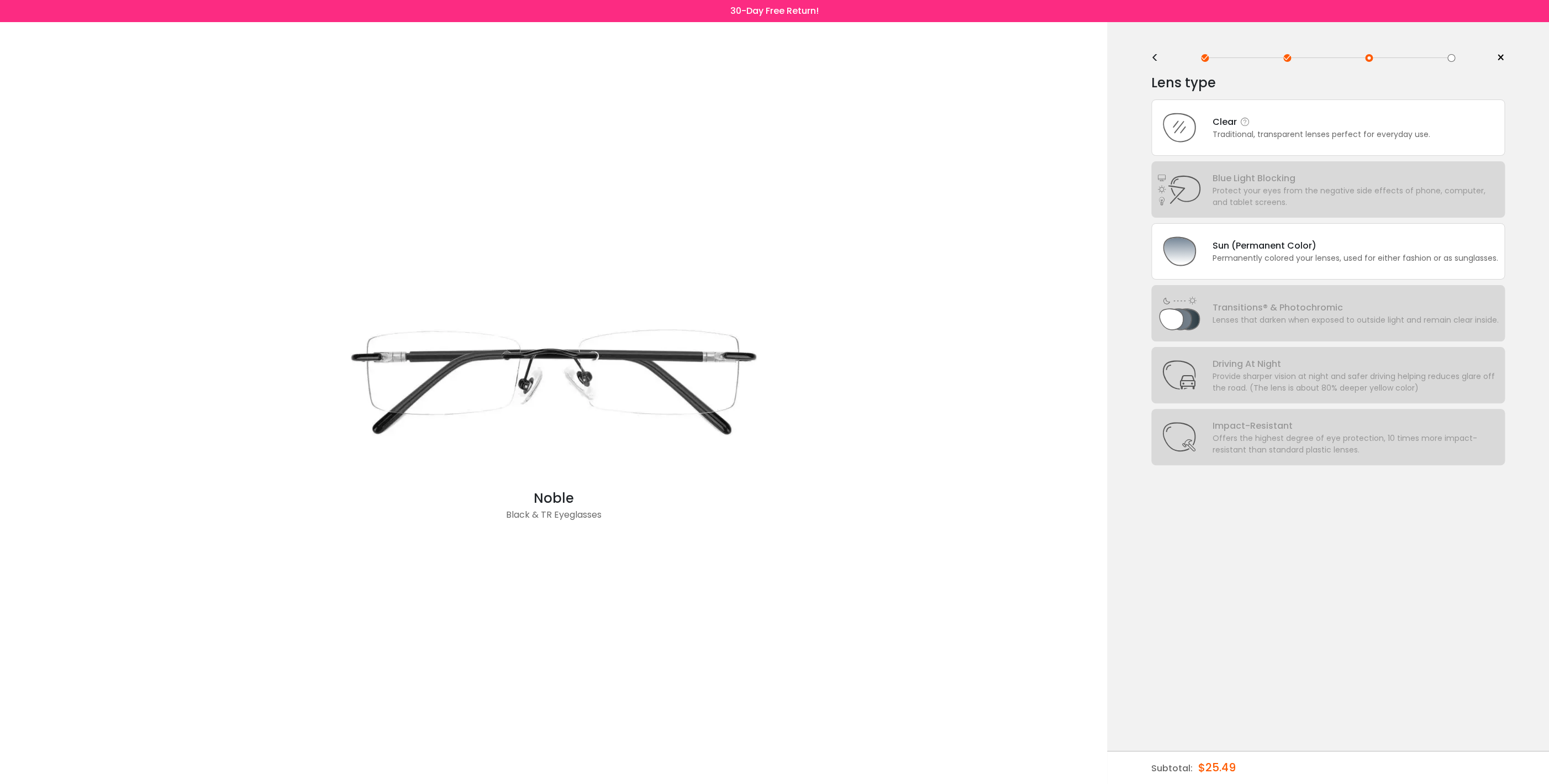
click at [1451, 127] on div "Clear Traditional, transparent lenses perfect for everyday use." at bounding box center [1328, 127] width 354 height 57
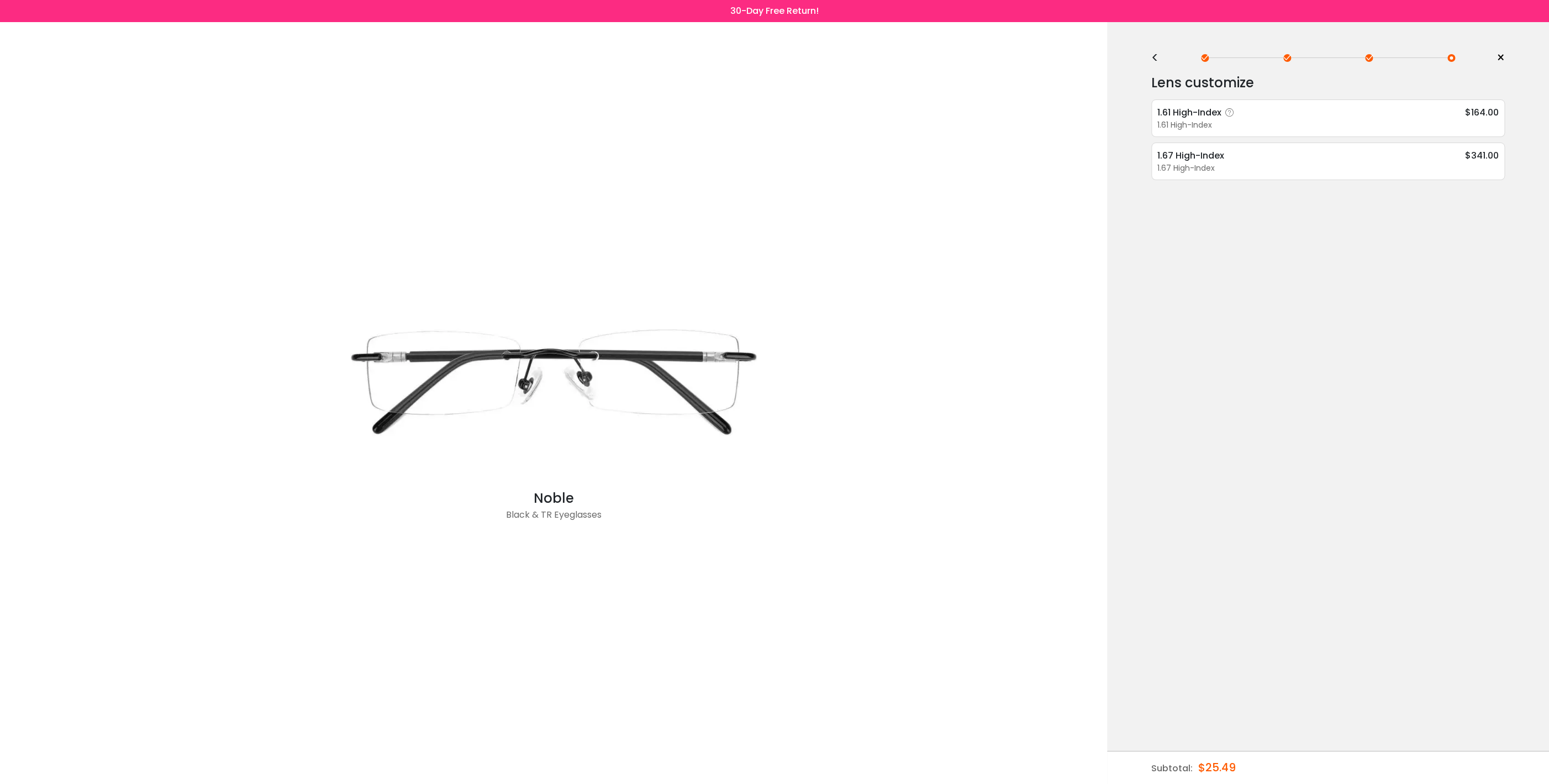
click at [1463, 112] on div "1.61 High-Index $164.00" at bounding box center [1328, 112] width 342 height 14
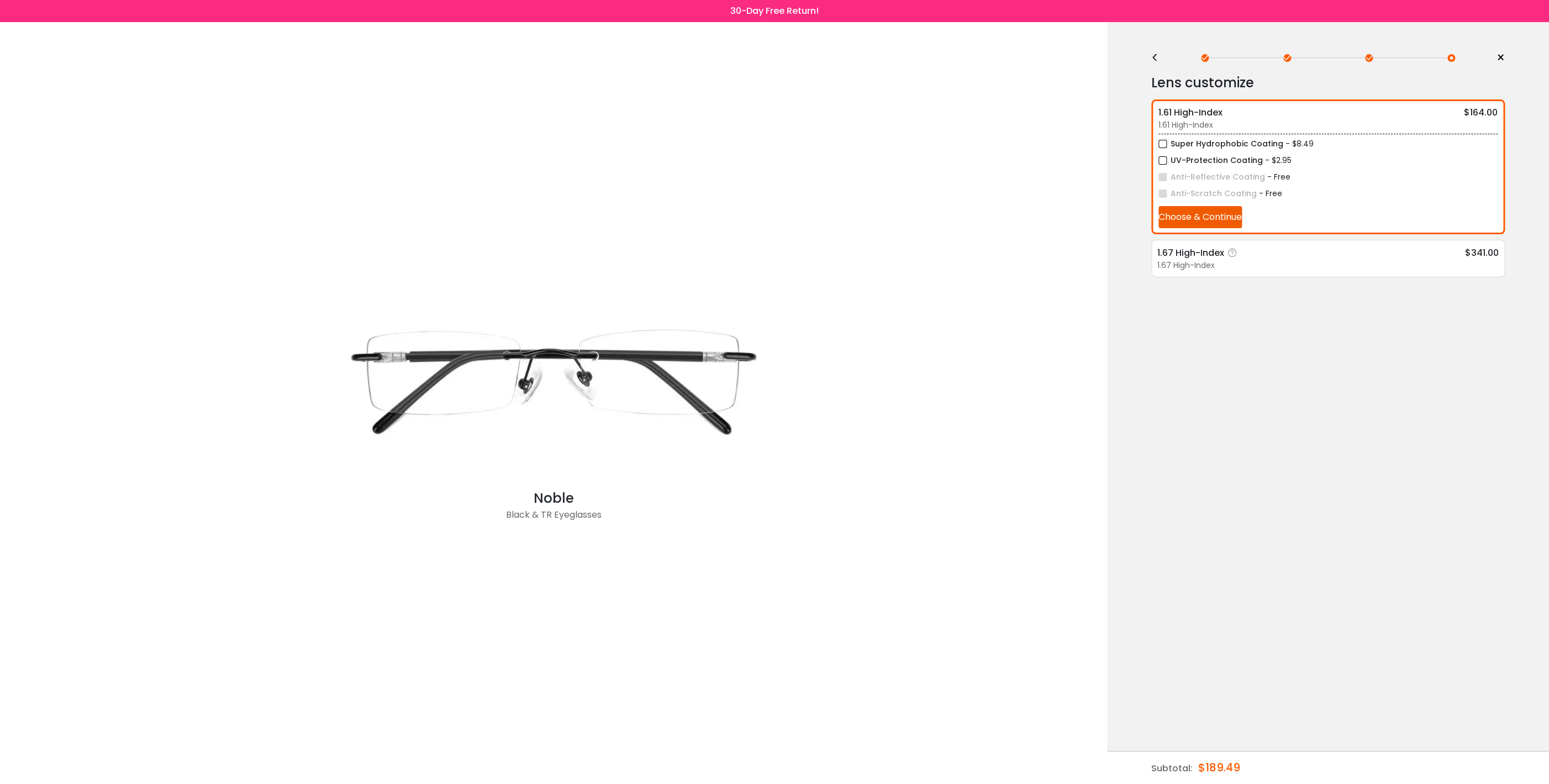
click at [1207, 266] on div "1.67 High-Index" at bounding box center [1328, 265] width 342 height 11
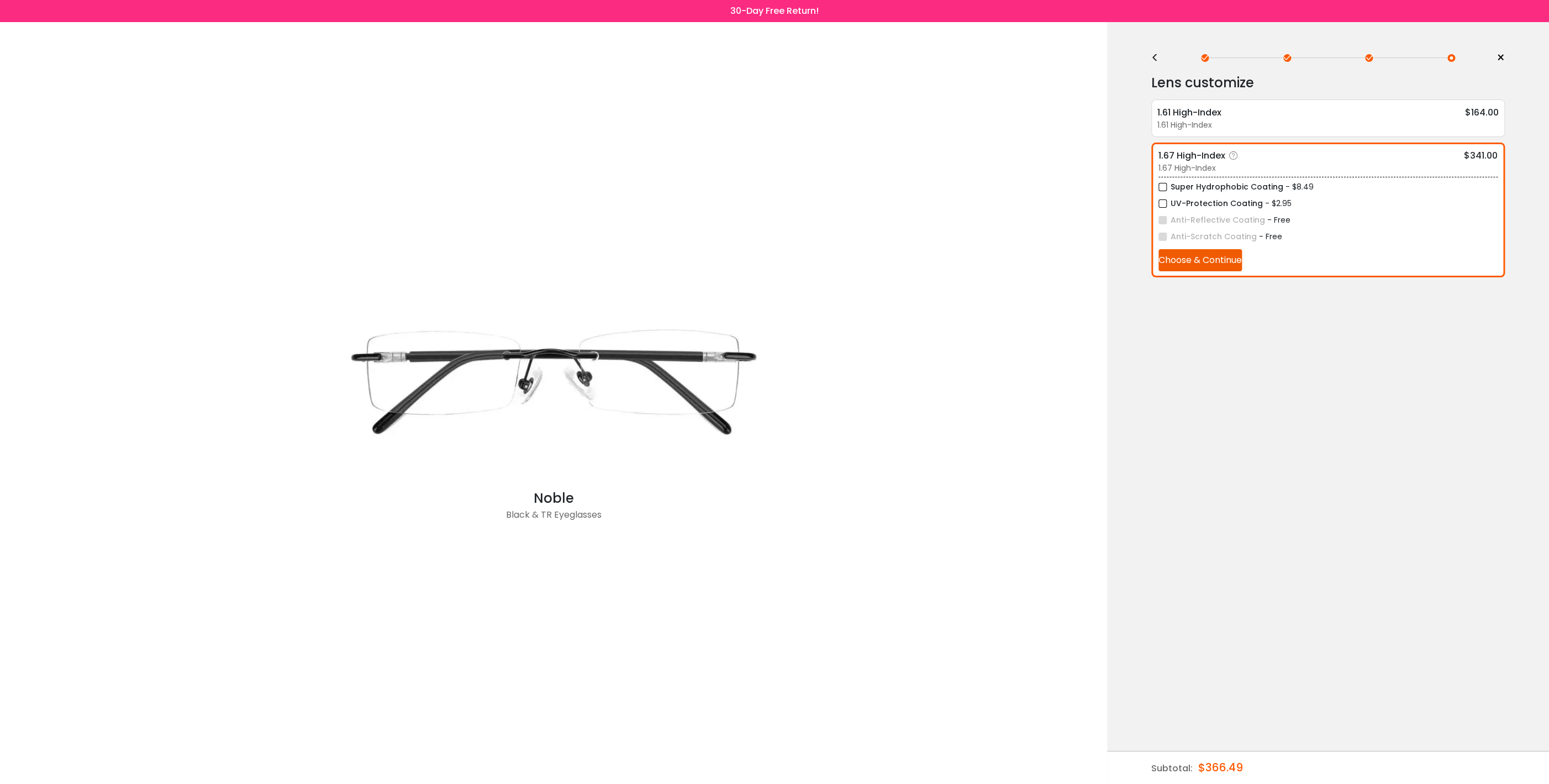
click at [1195, 265] on button "Choose & Continue" at bounding box center [1200, 260] width 84 height 22
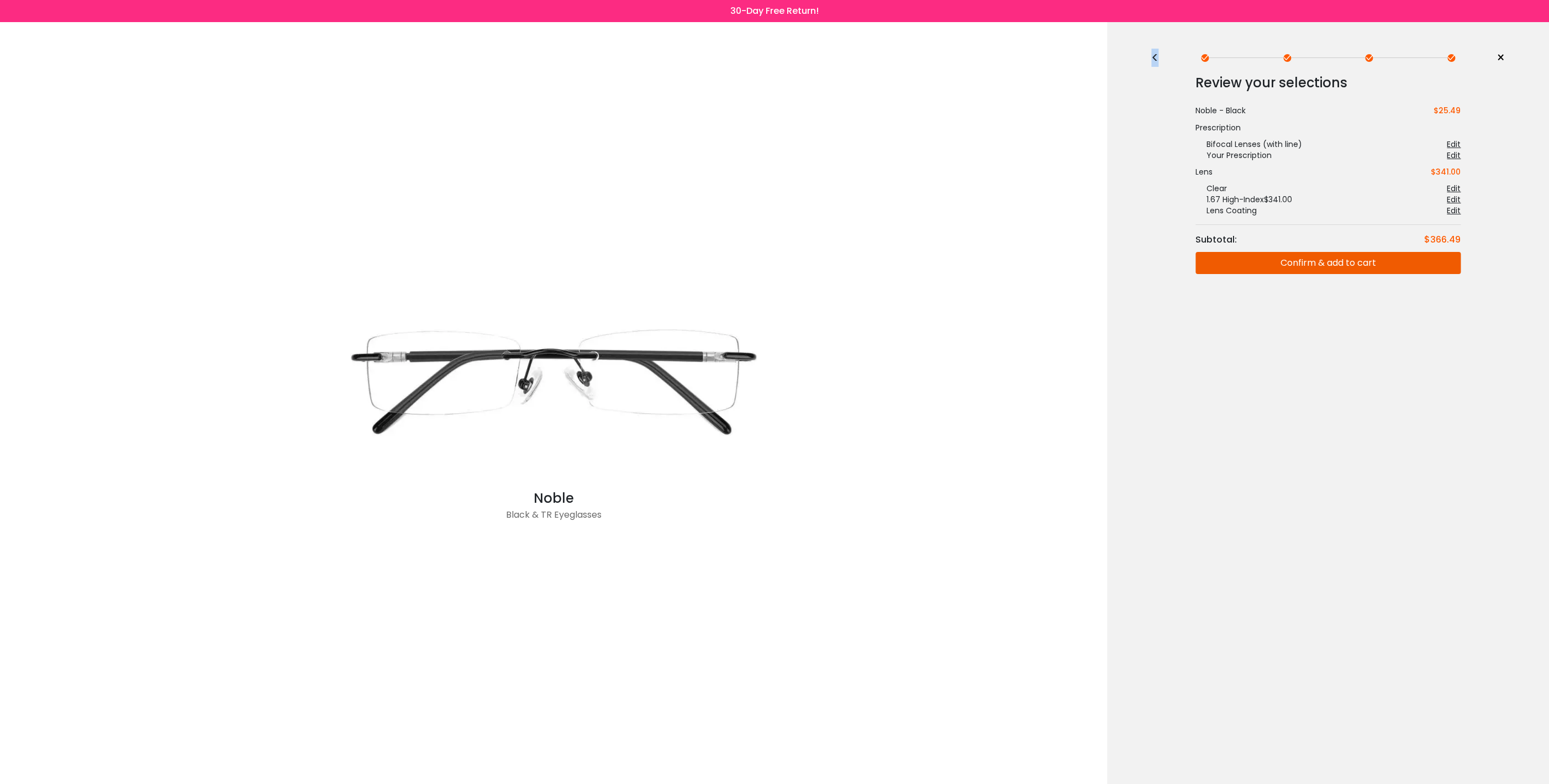
click at [1153, 54] on div "<" at bounding box center [1160, 58] width 17 height 9
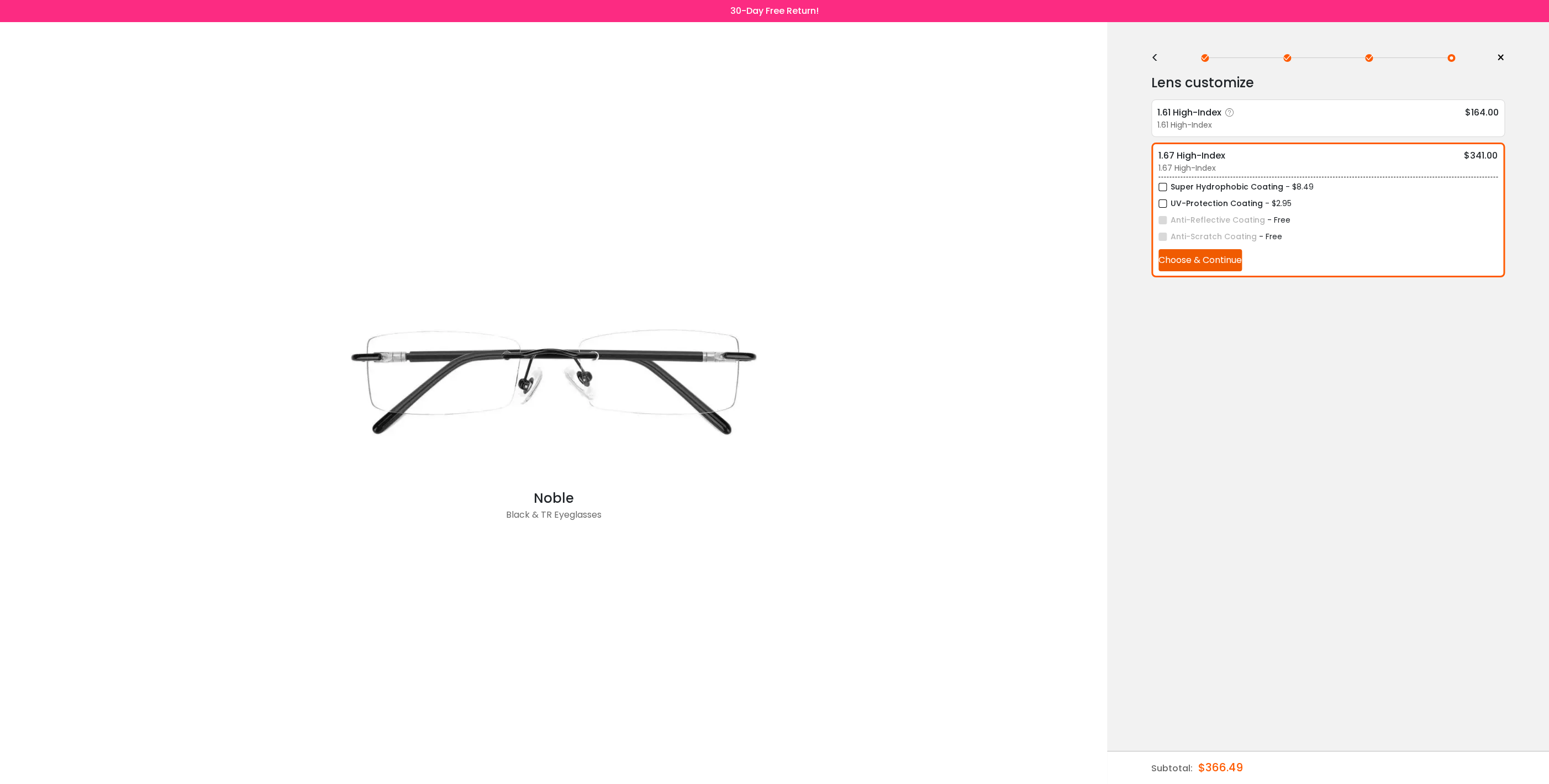
click at [1173, 119] on div "1.61 High-Index" at bounding box center [1198, 112] width 81 height 14
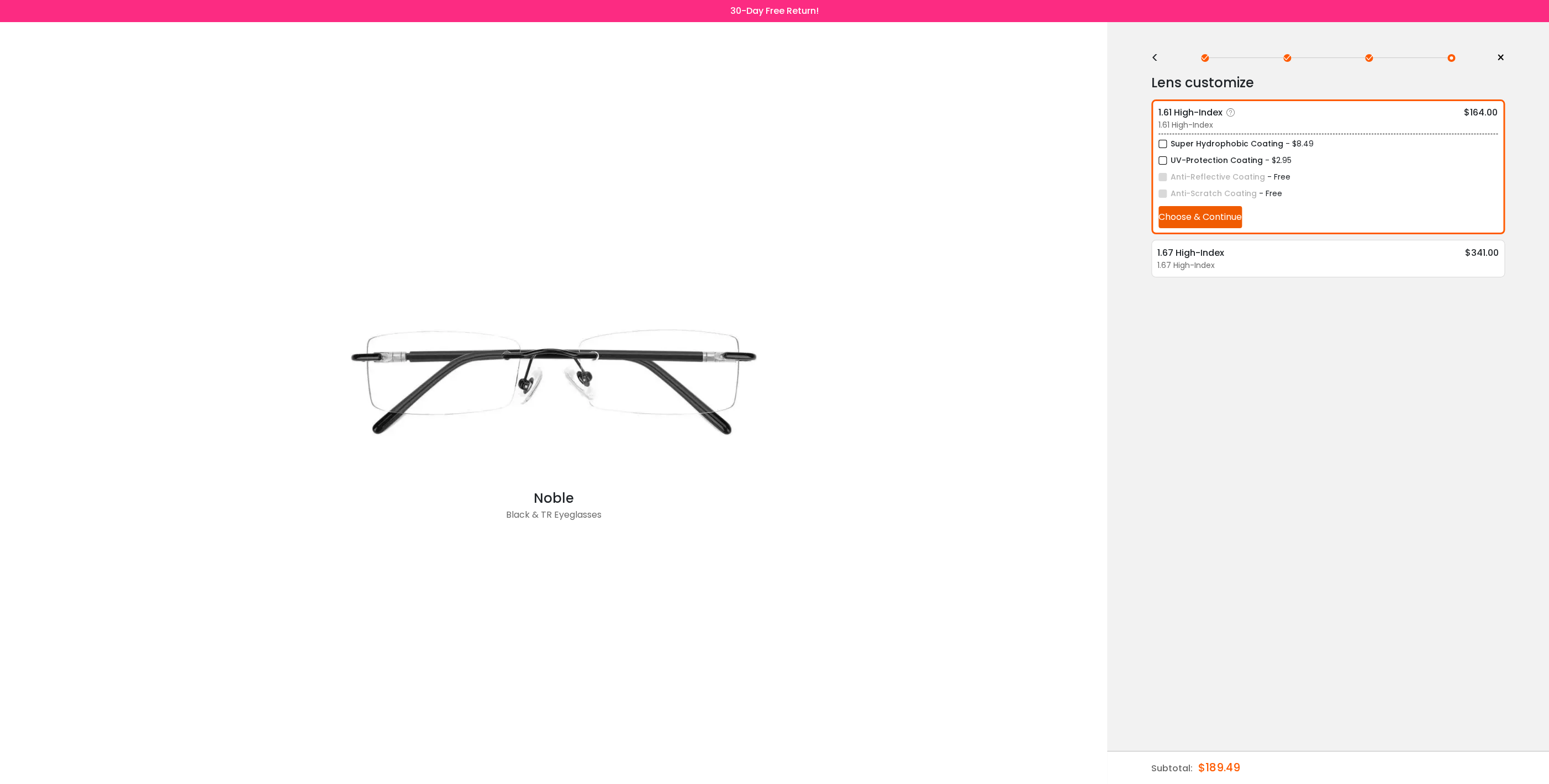
click at [1164, 162] on label "UV-Protection Coating" at bounding box center [1210, 160] width 105 height 14
click at [1164, 147] on label "Super Hydrophobic Coating" at bounding box center [1221, 144] width 125 height 14
click at [1177, 219] on button "Choose & Continue" at bounding box center [1200, 217] width 84 height 22
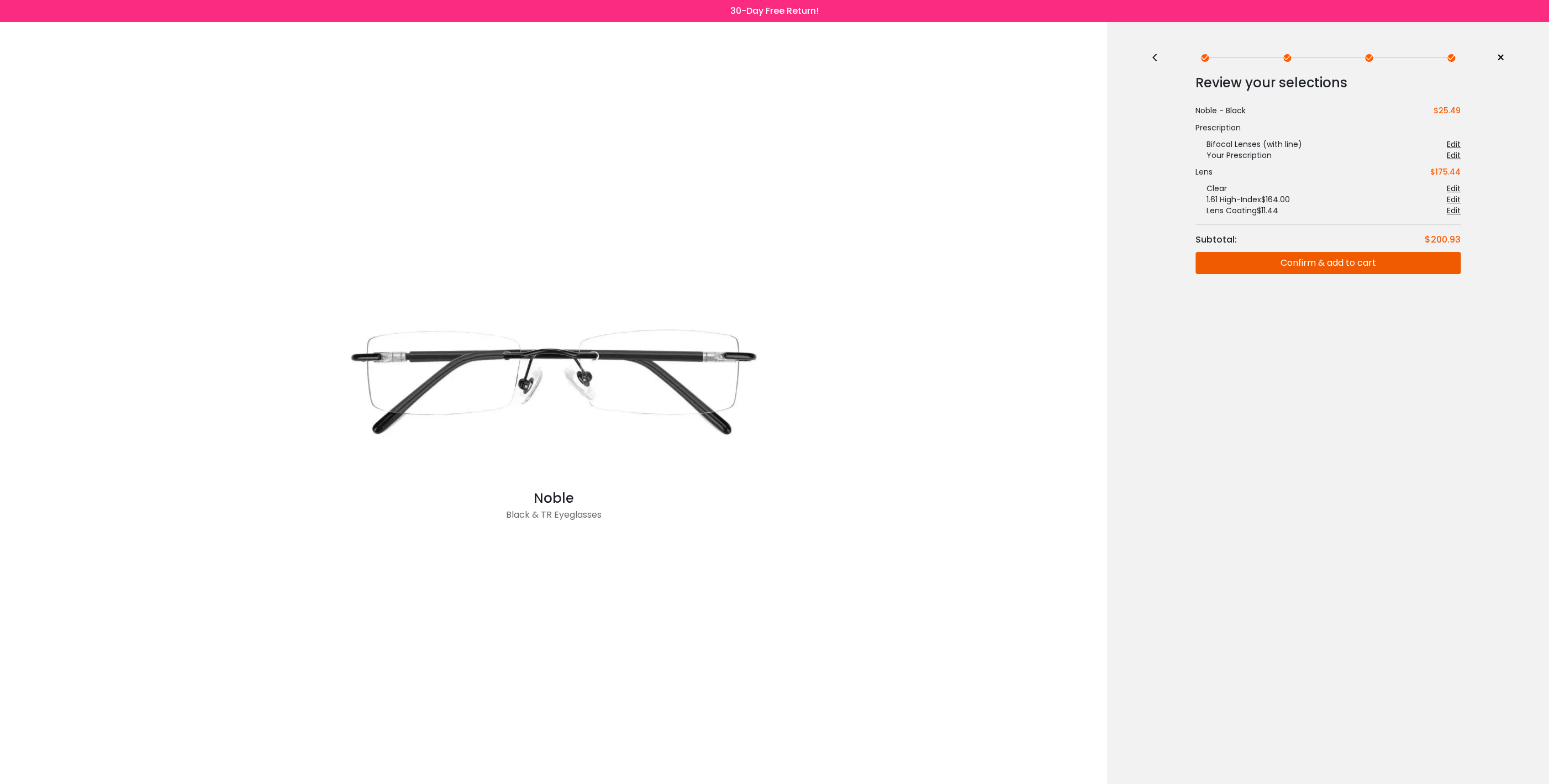
click at [1150, 60] on div "< × Choose your usage Single Vision (Distance) This lens helps you see details …" at bounding box center [1328, 403] width 442 height 762
click at [1497, 59] on span "×" at bounding box center [1501, 58] width 8 height 17
